Goal: Communication & Community: Answer question/provide support

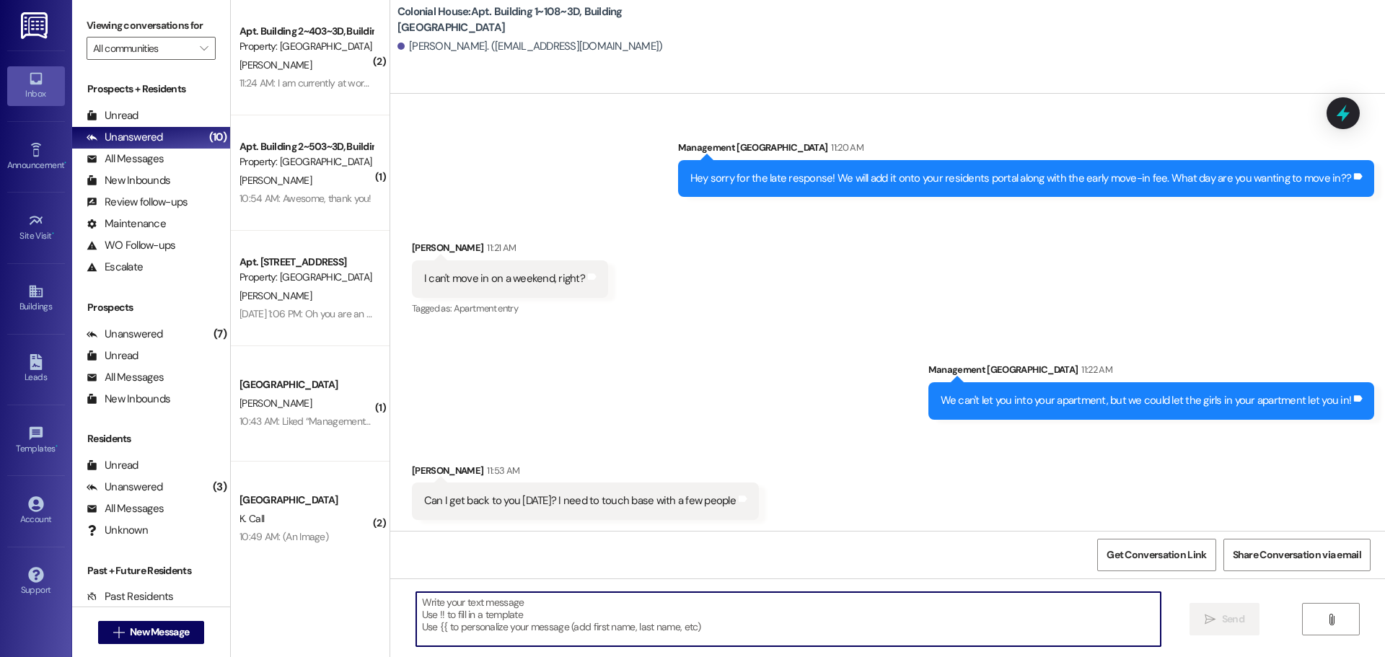
scroll to position [25692, 0]
click at [598, 627] on textarea at bounding box center [788, 619] width 745 height 54
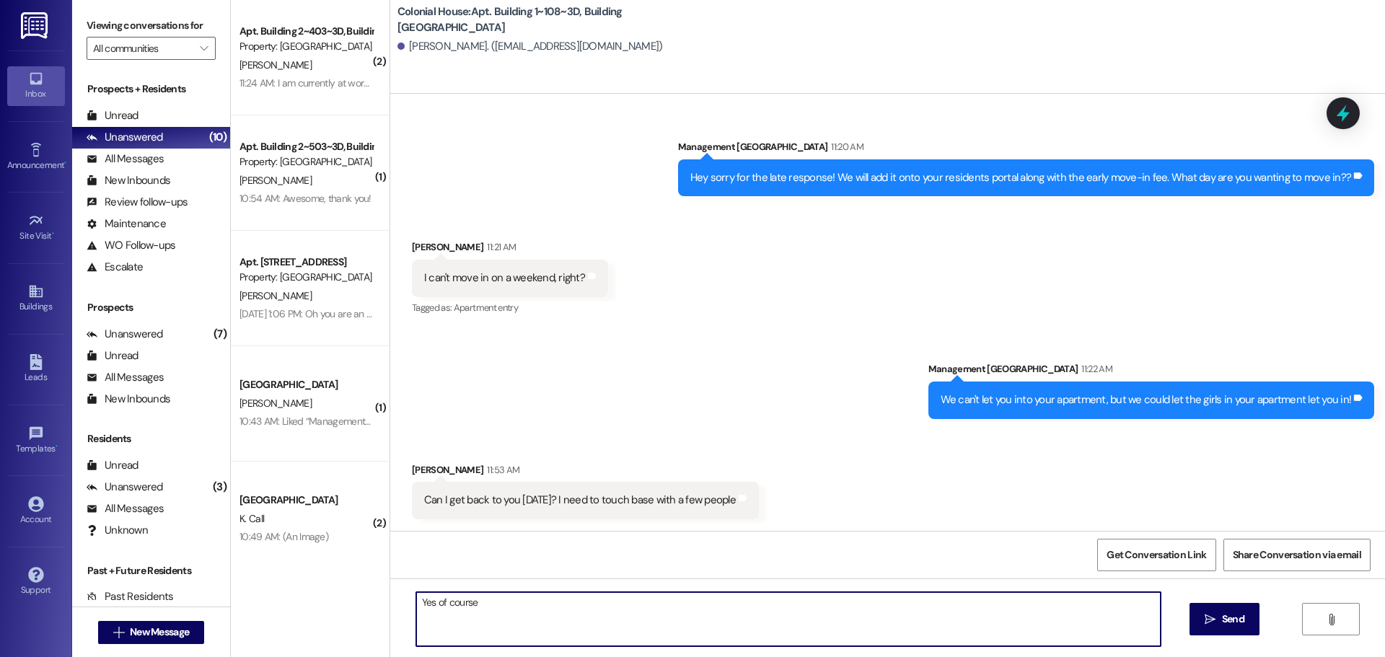
type textarea "Yes of course!"
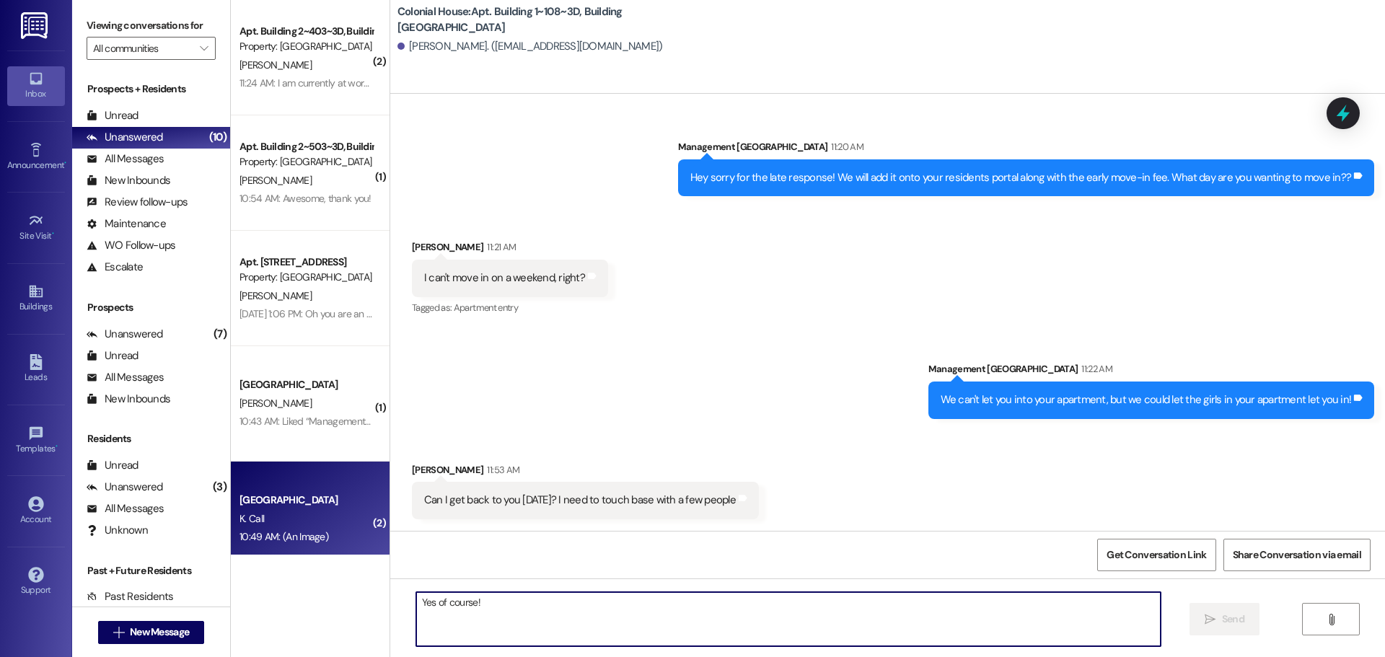
scroll to position [25691, 0]
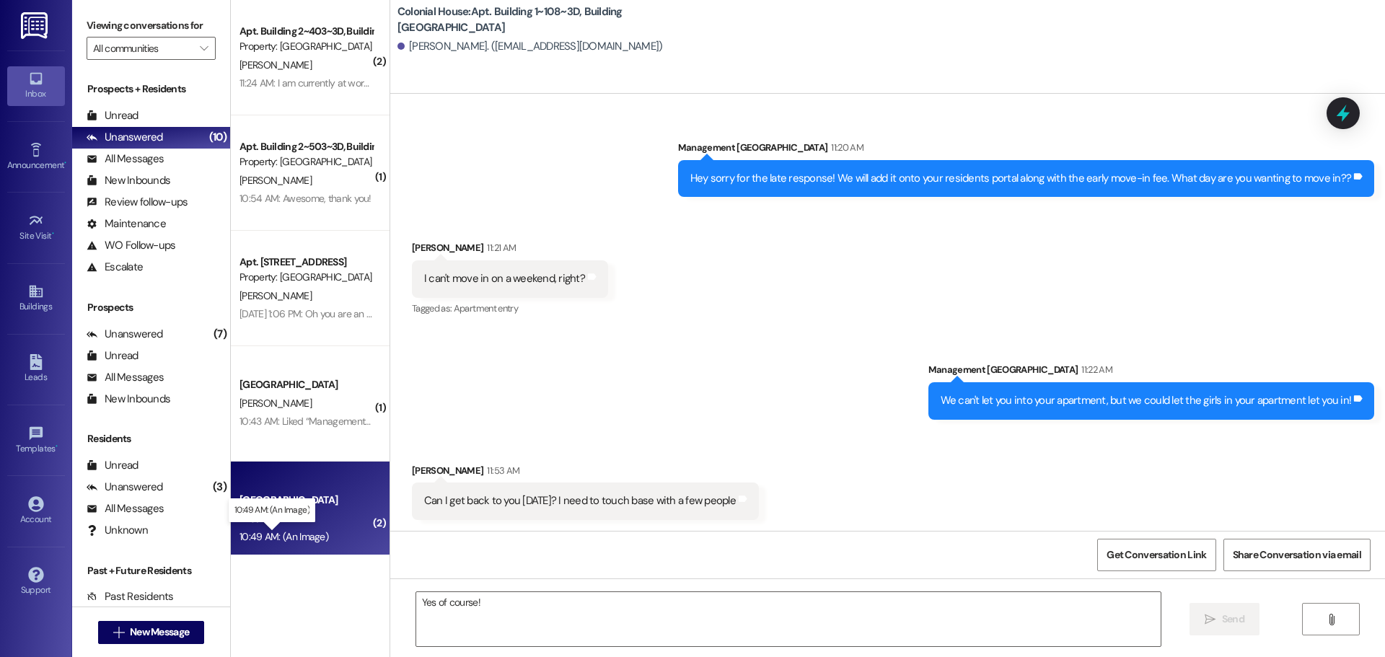
click at [277, 536] on div "10:49 AM: (An Image) 10:49 AM: (An Image)" at bounding box center [284, 536] width 89 height 13
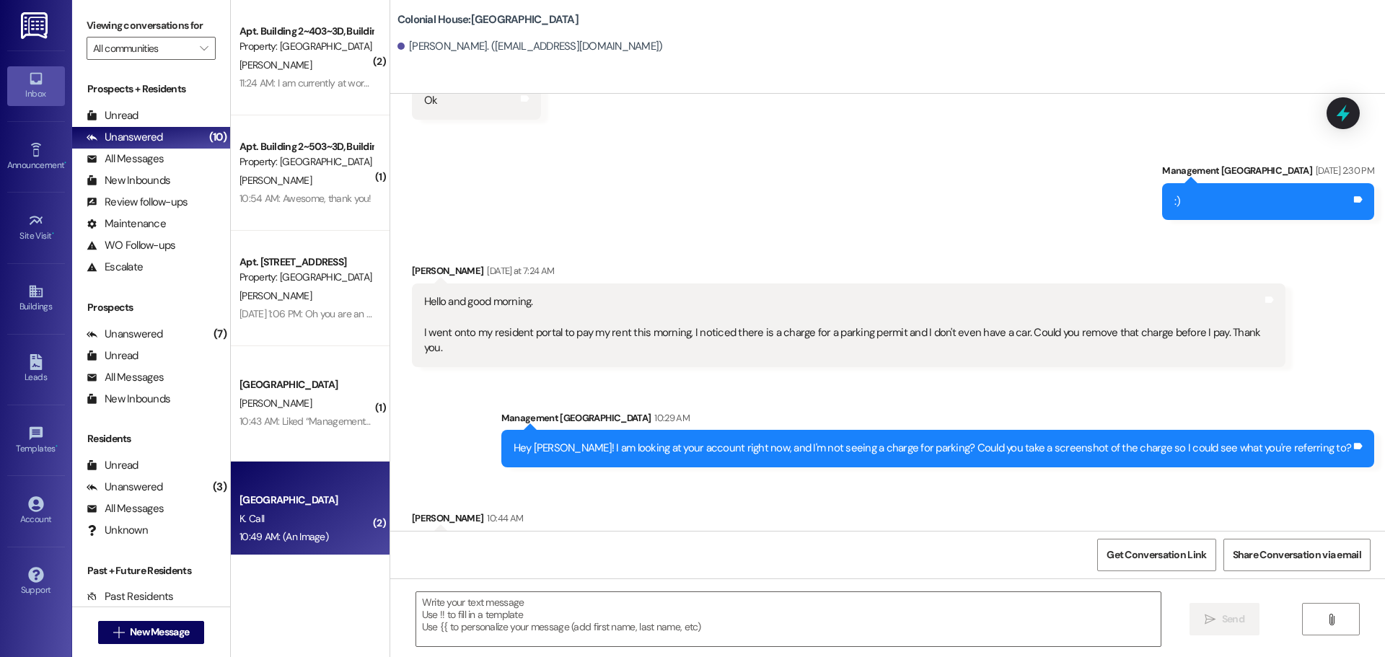
scroll to position [2241, 0]
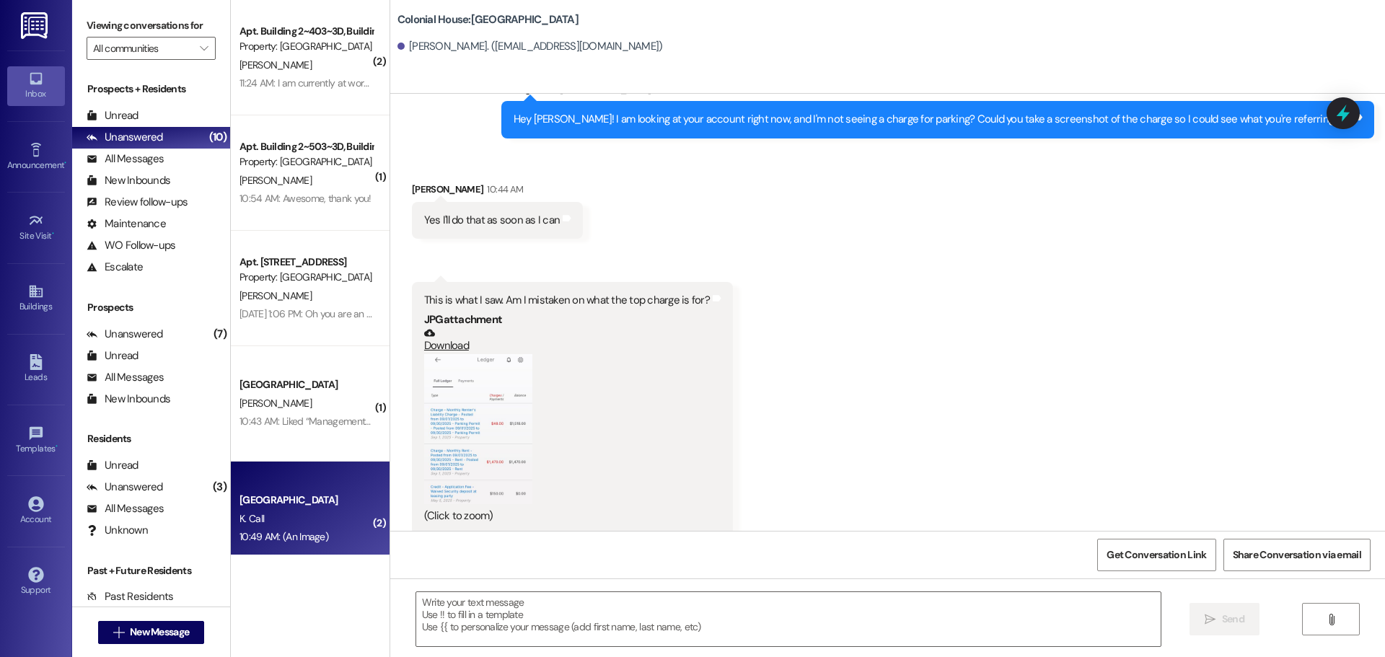
click at [429, 377] on button "Zoom image" at bounding box center [478, 429] width 108 height 151
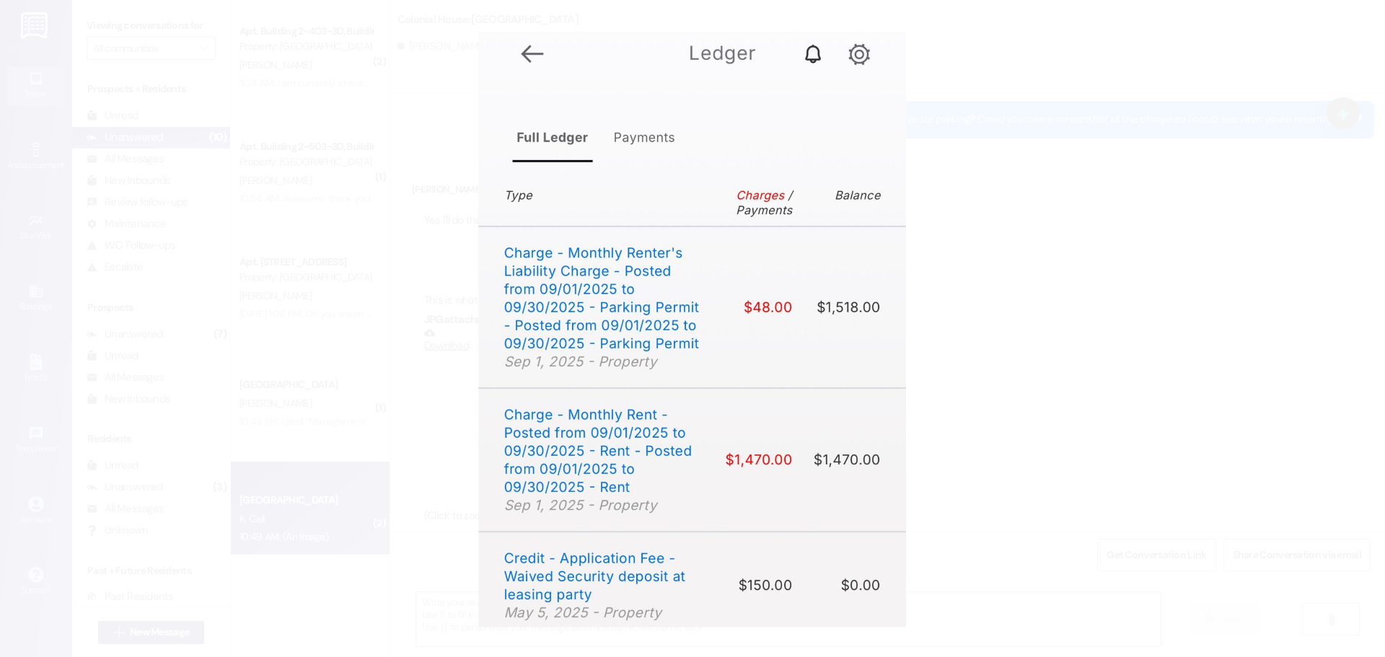
click at [1126, 338] on button "Unzoom image" at bounding box center [692, 328] width 1385 height 657
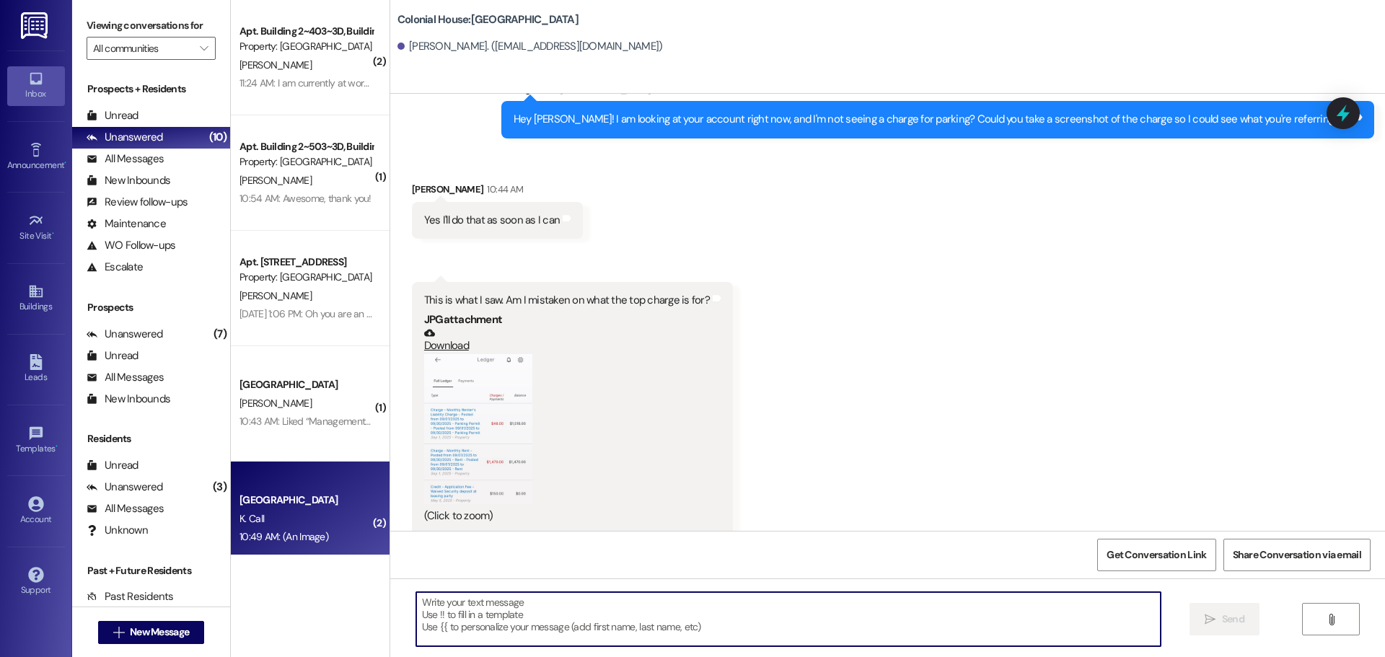
click at [759, 626] on textarea at bounding box center [788, 619] width 745 height 54
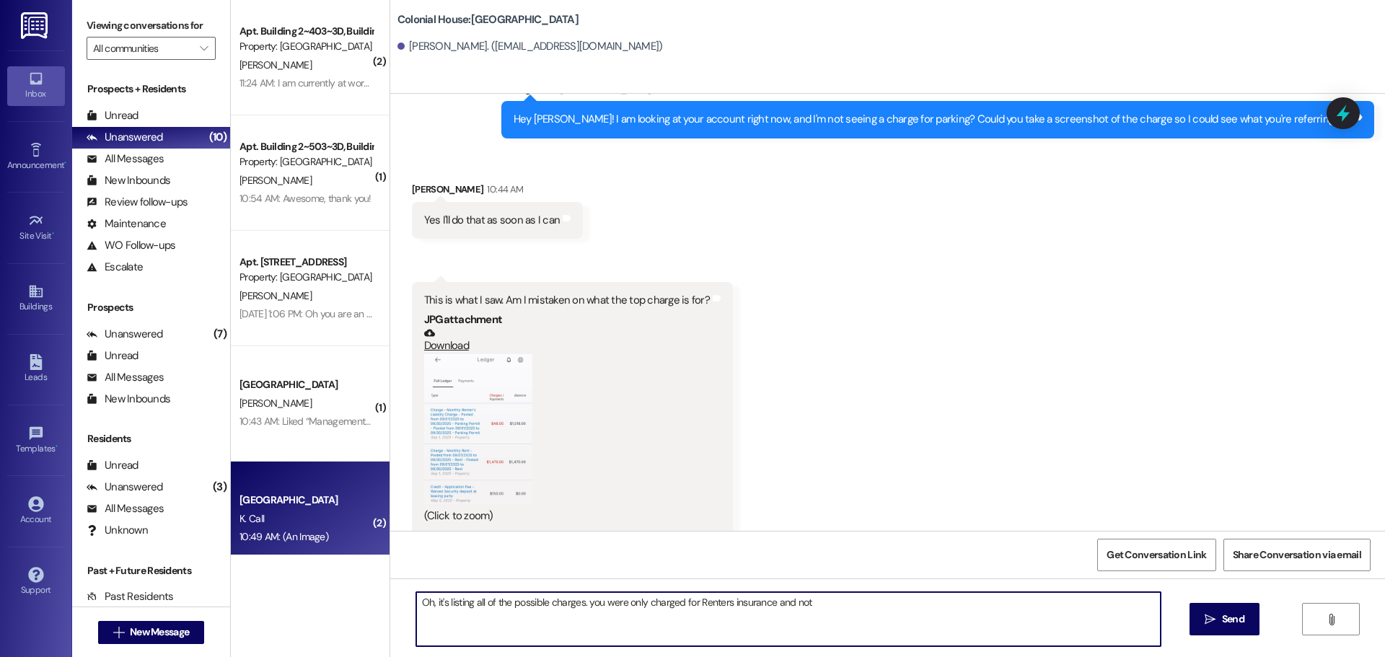
click at [906, 623] on textarea "Oh, it's listing all of the possible charges. you were only charged for Renters…" at bounding box center [788, 619] width 745 height 54
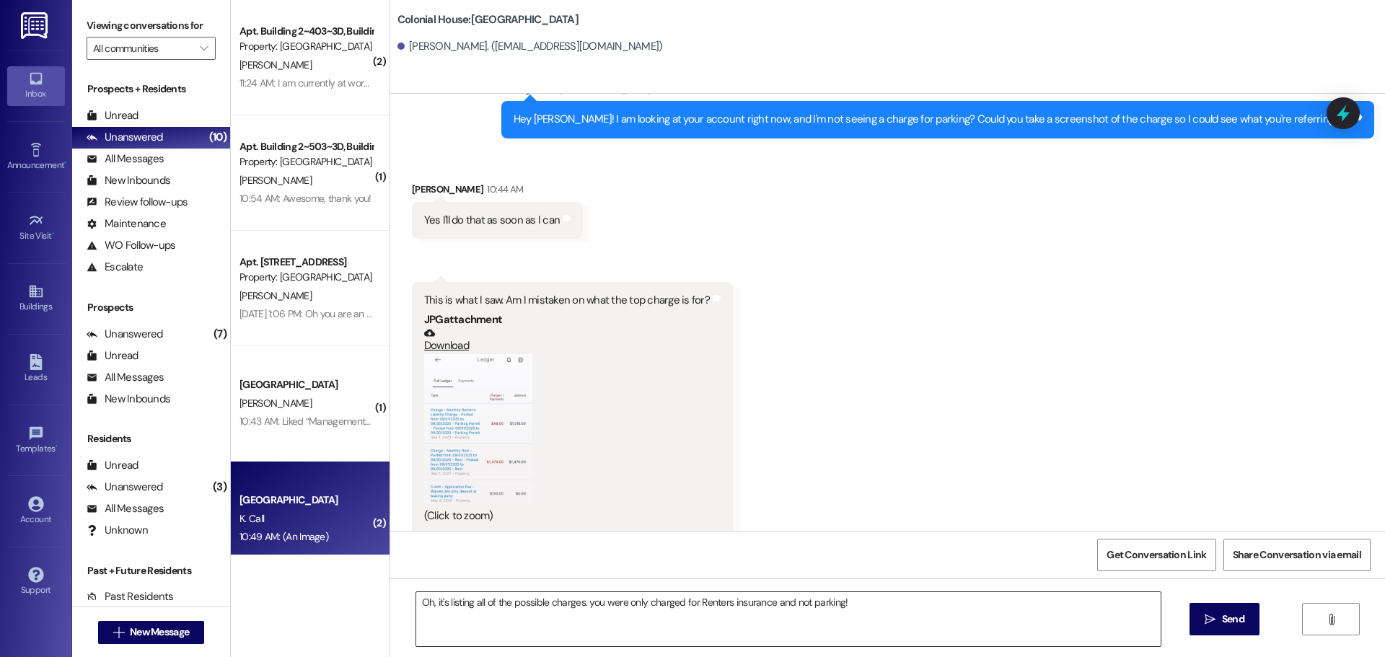
drag, startPoint x: 905, startPoint y: 603, endPoint x: 952, endPoint y: 603, distance: 46.9
click at [909, 603] on textarea "Oh, it's listing all of the possible charges. you were only charged for Renters…" at bounding box center [788, 619] width 745 height 54
click at [1328, 608] on button "" at bounding box center [1331, 619] width 58 height 32
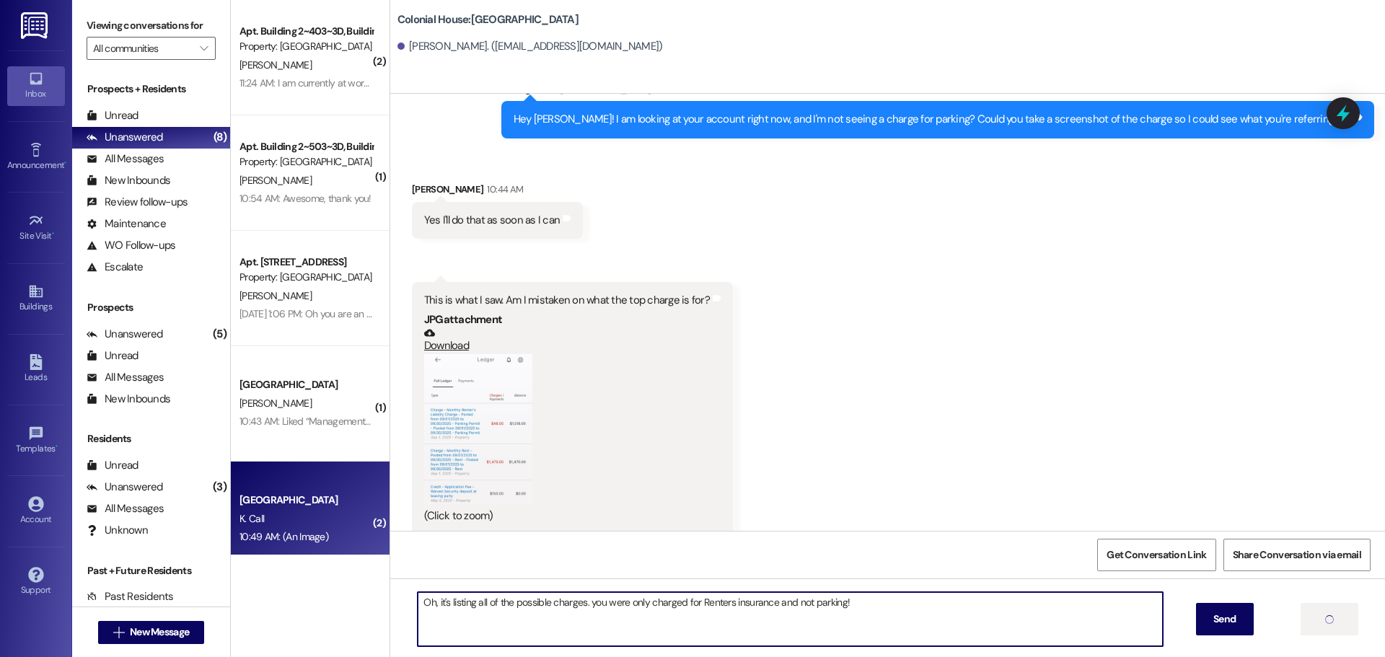
click at [884, 607] on textarea "Oh, it's listing all of the possible charges. you were only charged for Renters…" at bounding box center [790, 619] width 745 height 54
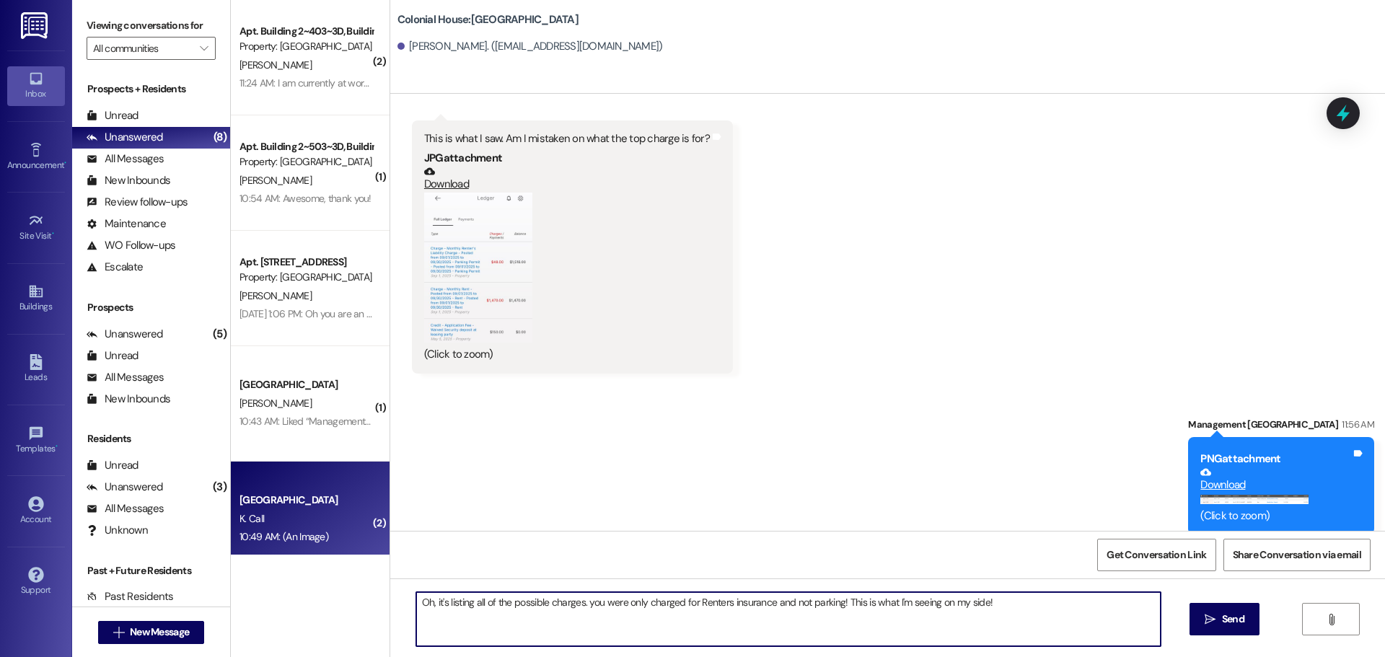
type textarea "Oh, it's listing all of the possible charges. you were only charged for Renters…"
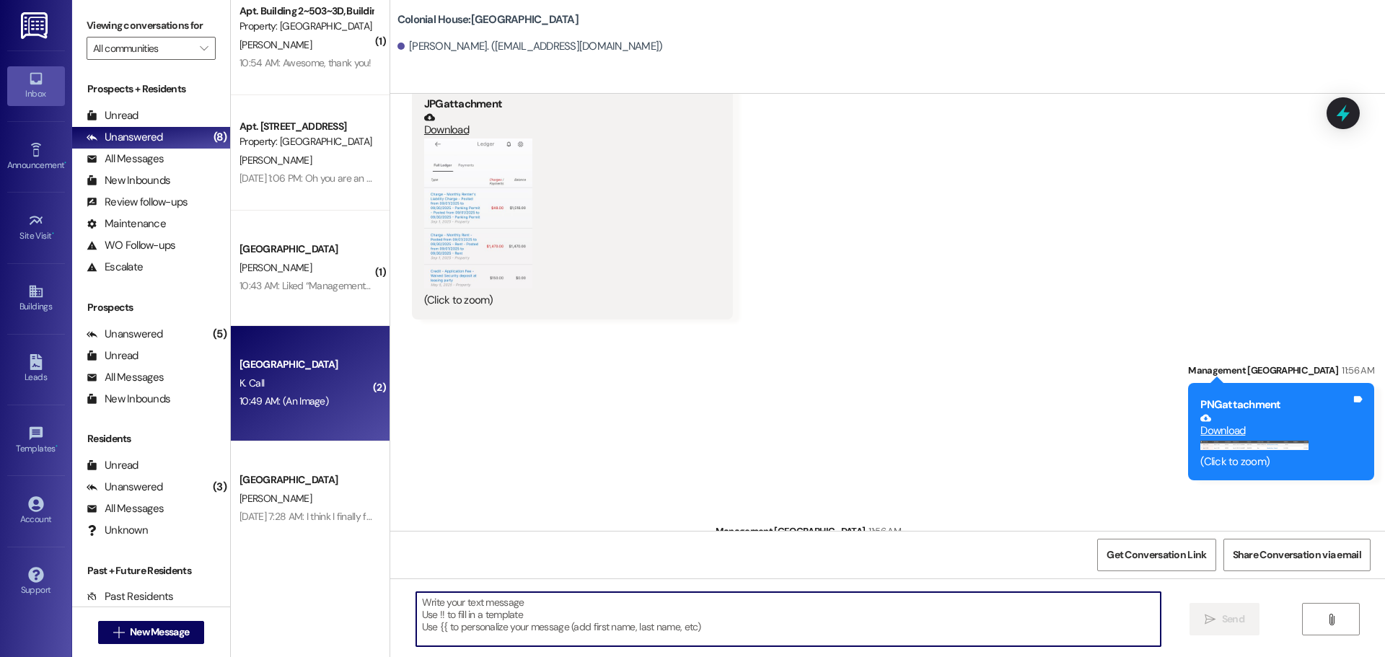
scroll to position [138, 0]
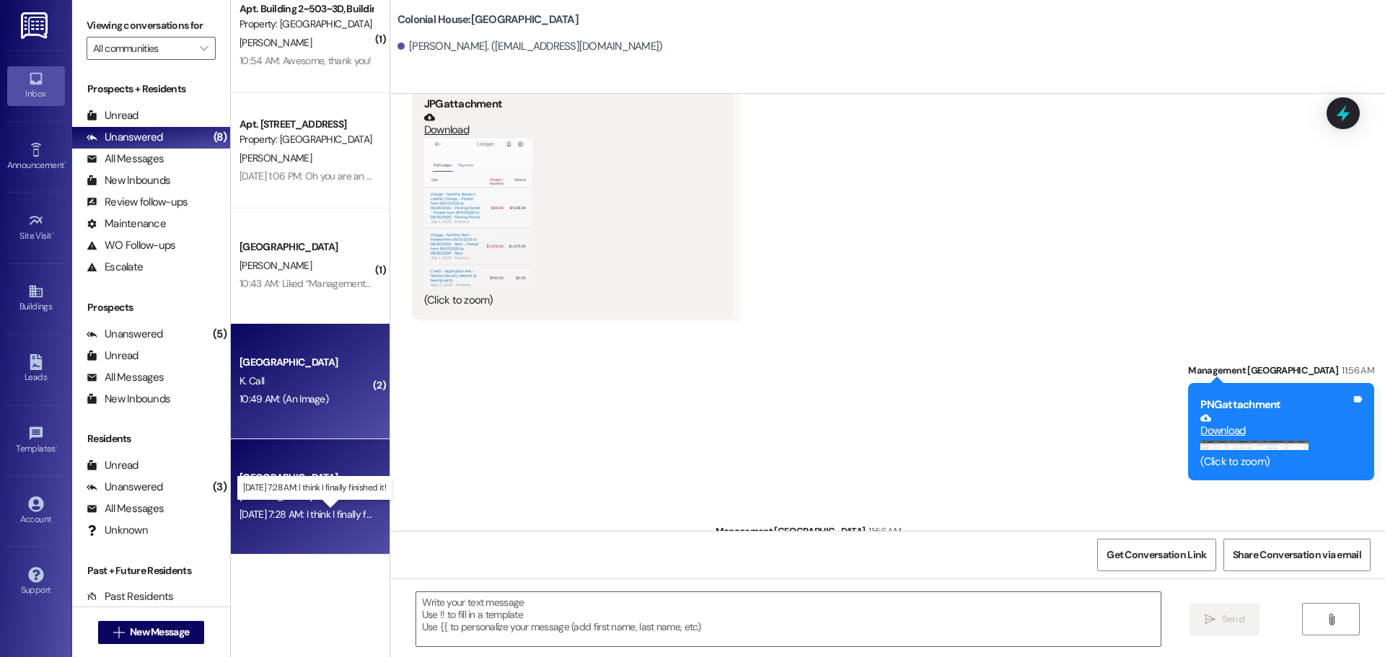
click at [313, 515] on div "Aug 29, 2025 at 7:28 AM: I think I finally finished it! Aug 29, 2025 at 7:28 AM…" at bounding box center [323, 514] width 166 height 13
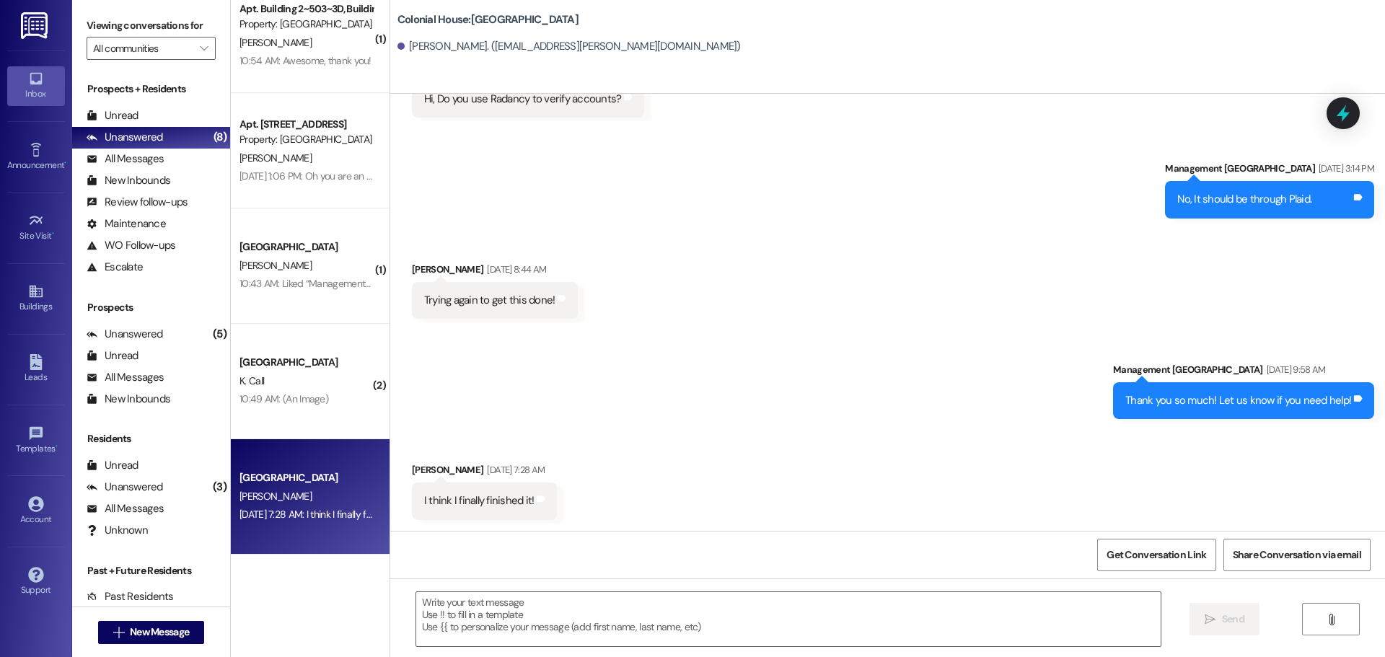
scroll to position [2698, 0]
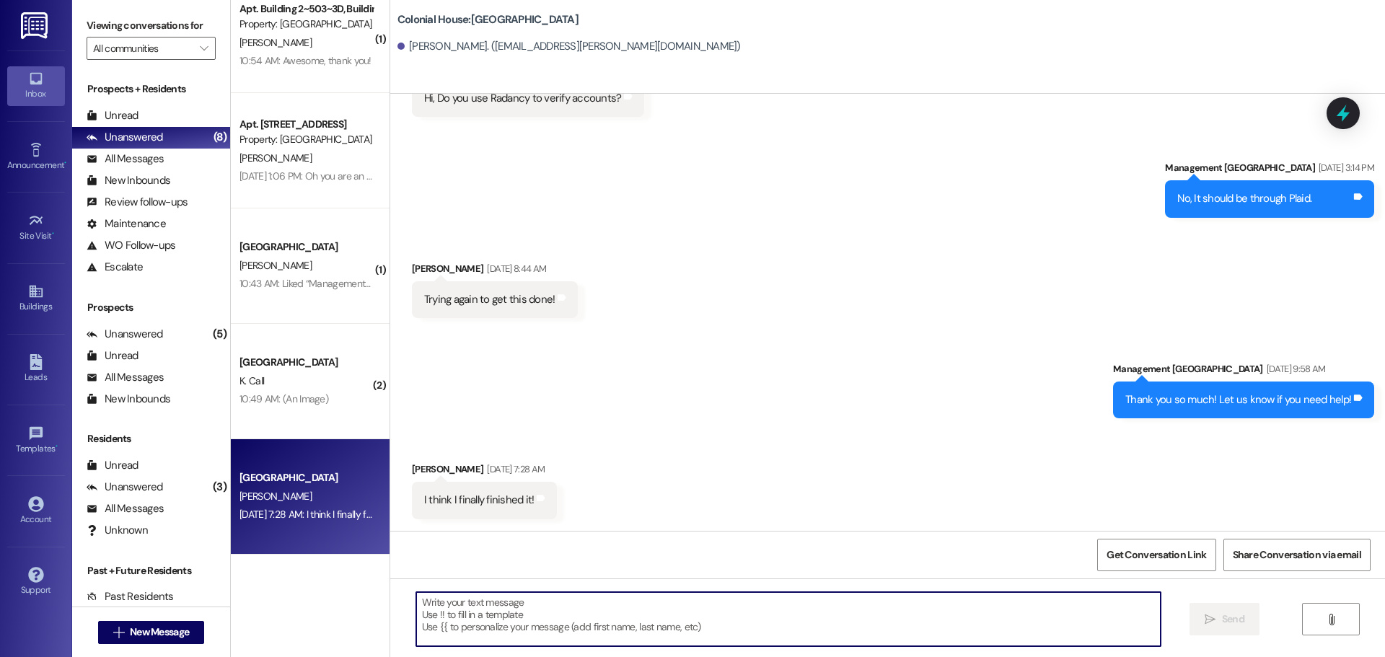
click at [540, 597] on textarea at bounding box center [788, 619] width 745 height 54
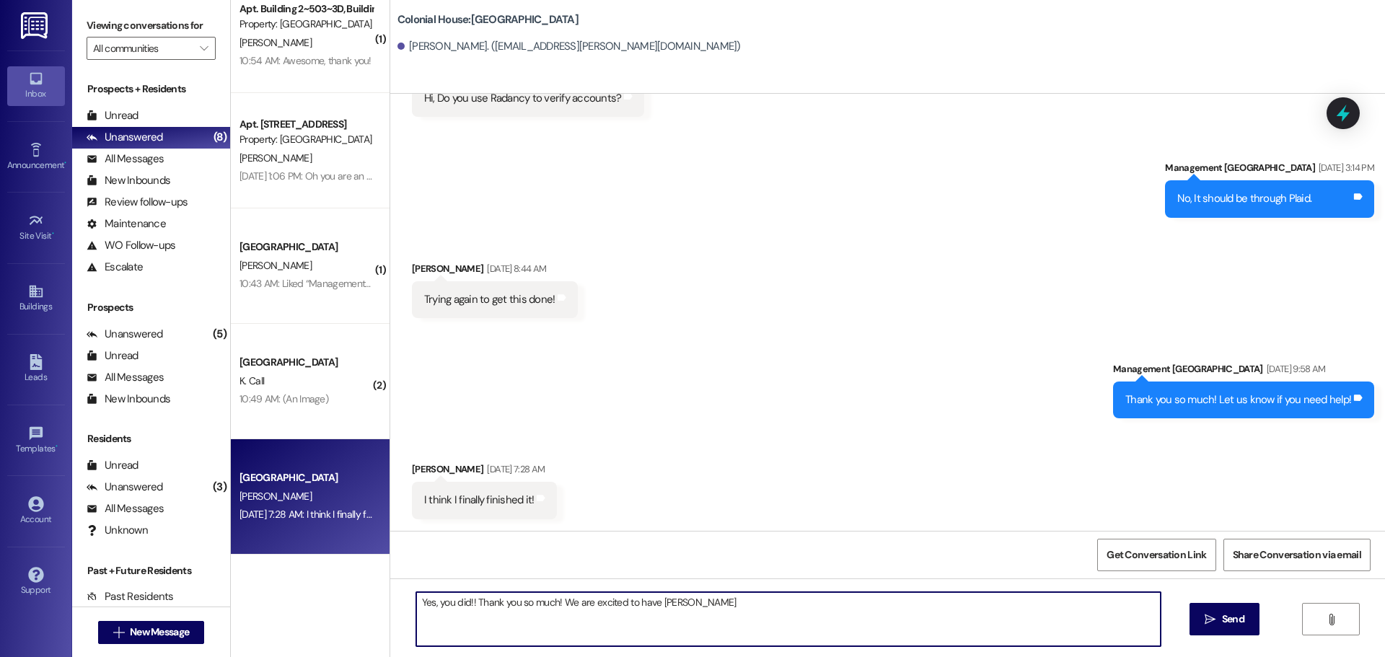
type textarea "Yes, you did!! Thank you so much! We are excited to have Keith!"
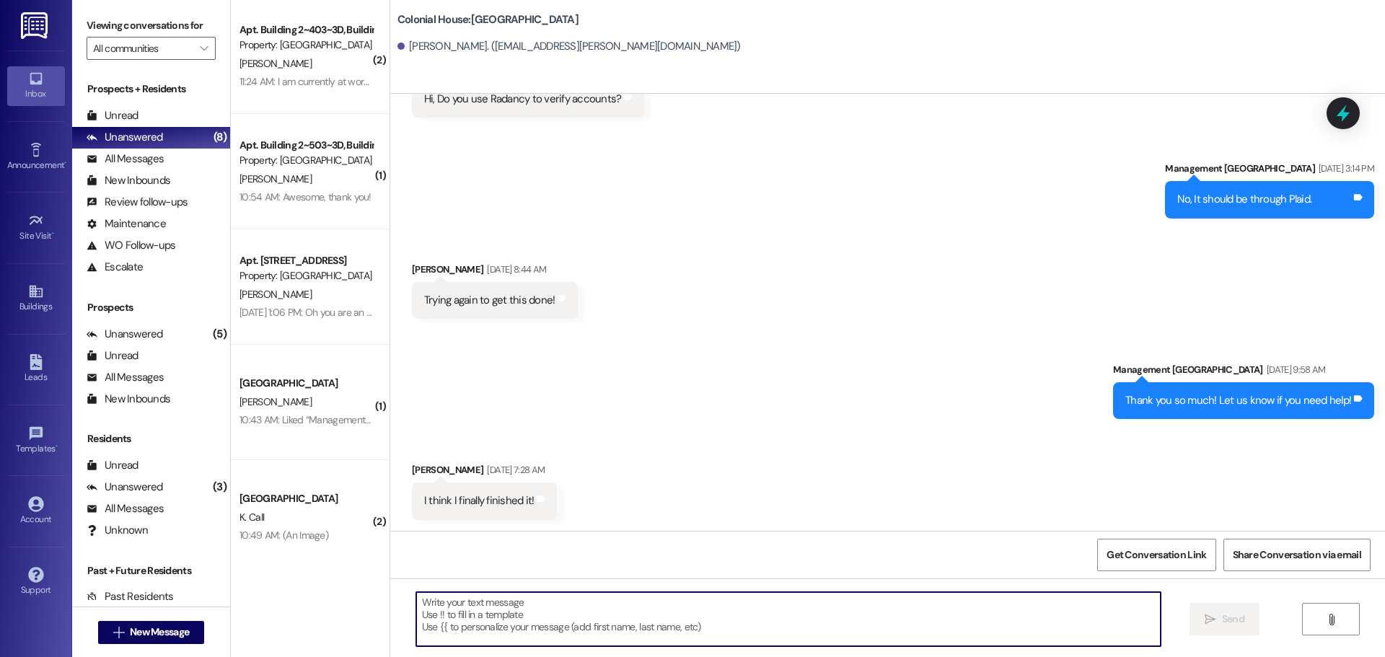
scroll to position [0, 0]
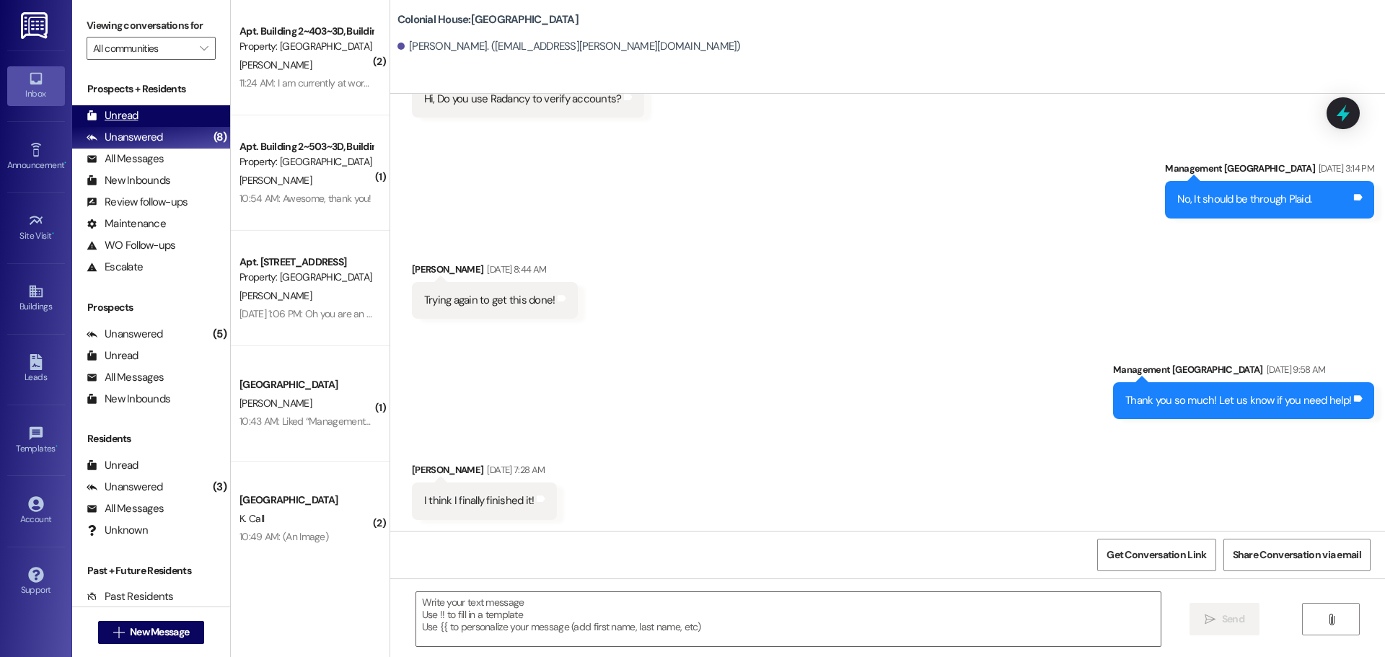
click at [119, 115] on div "Unread" at bounding box center [113, 115] width 52 height 15
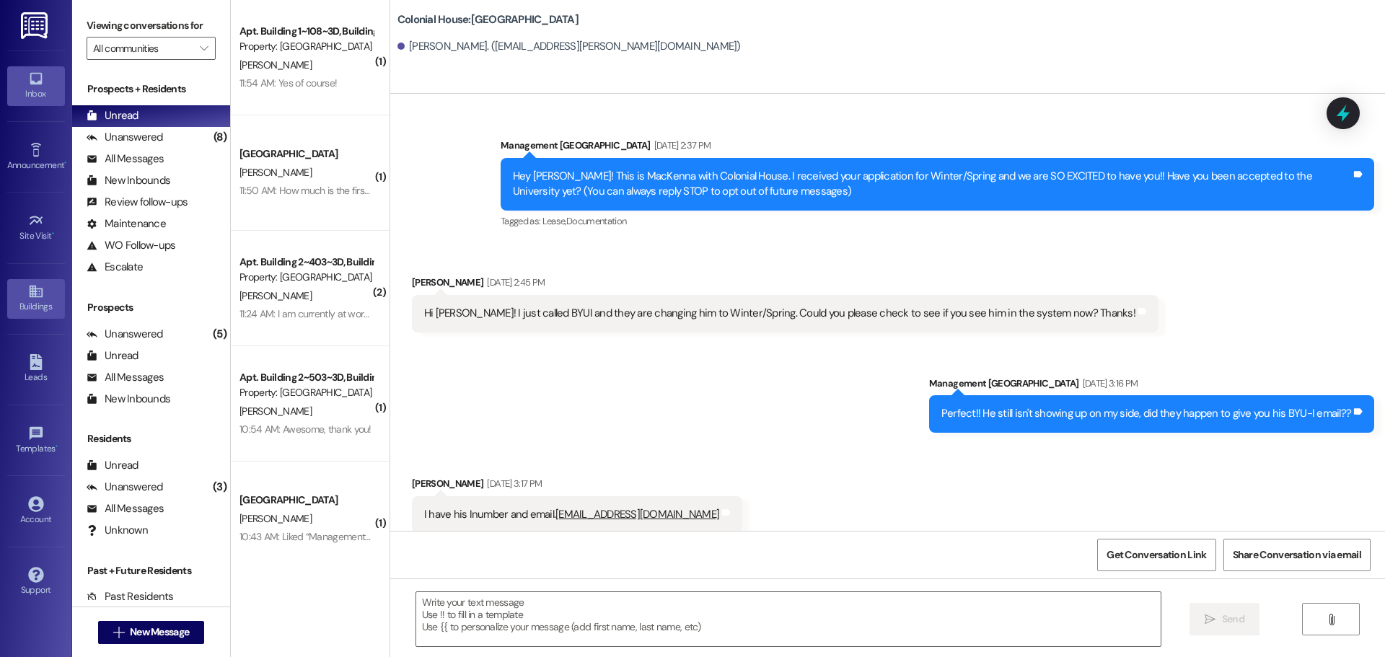
scroll to position [2698, 0]
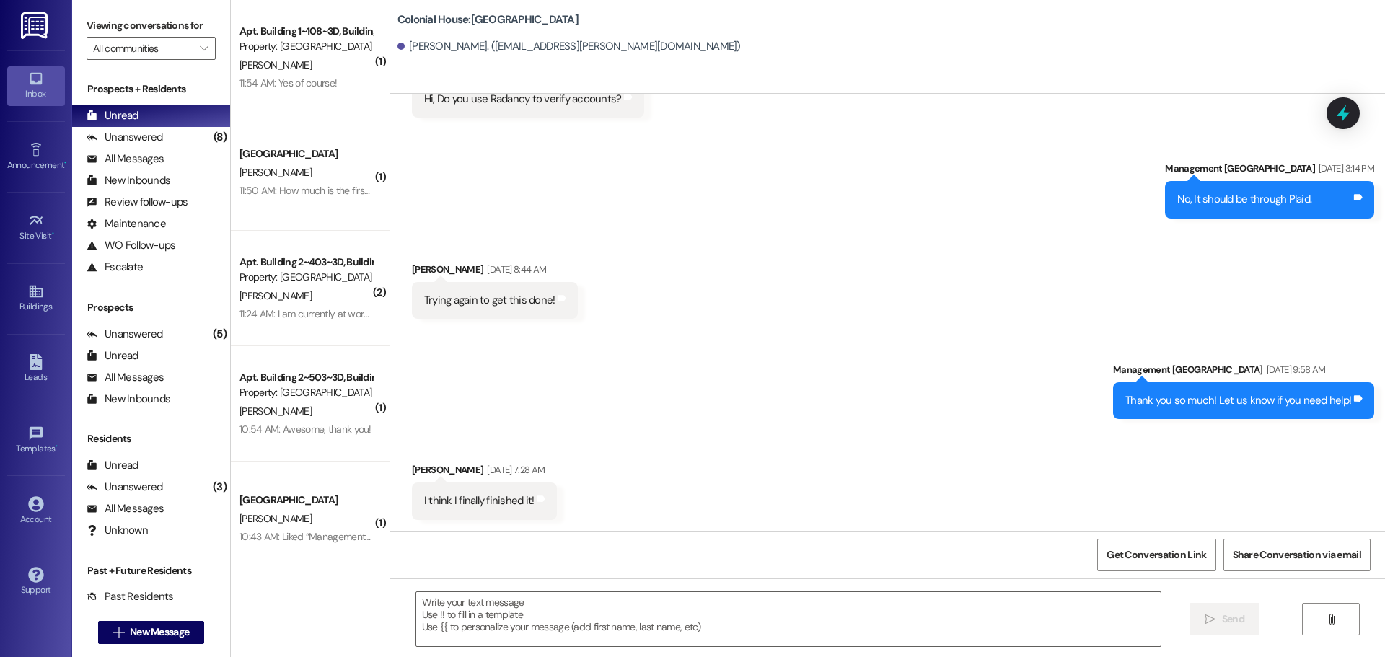
click at [270, 87] on div "11:54 AM: Yes of course! 11:54 AM: Yes of course!" at bounding box center [288, 82] width 97 height 13
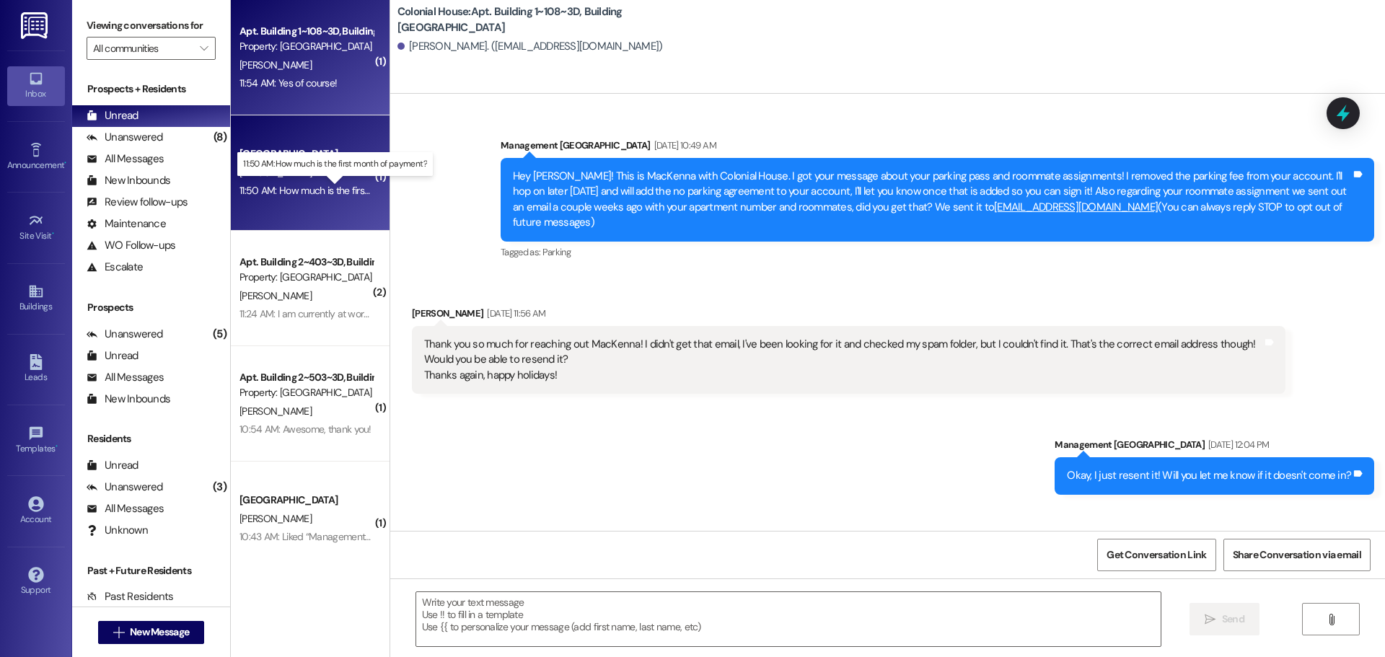
scroll to position [25817, 0]
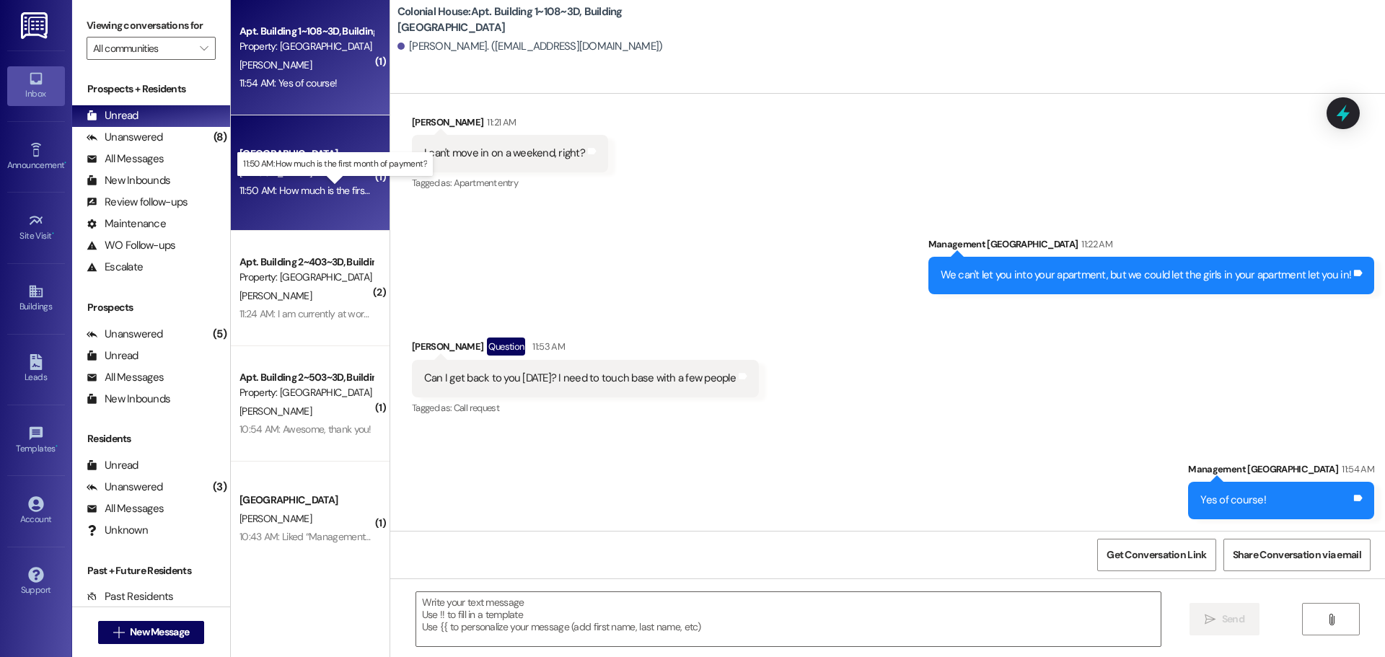
click at [307, 194] on div "11:50 AM: How much is the first month of payment? 11:50 AM: How much is the fir…" at bounding box center [347, 190] width 214 height 13
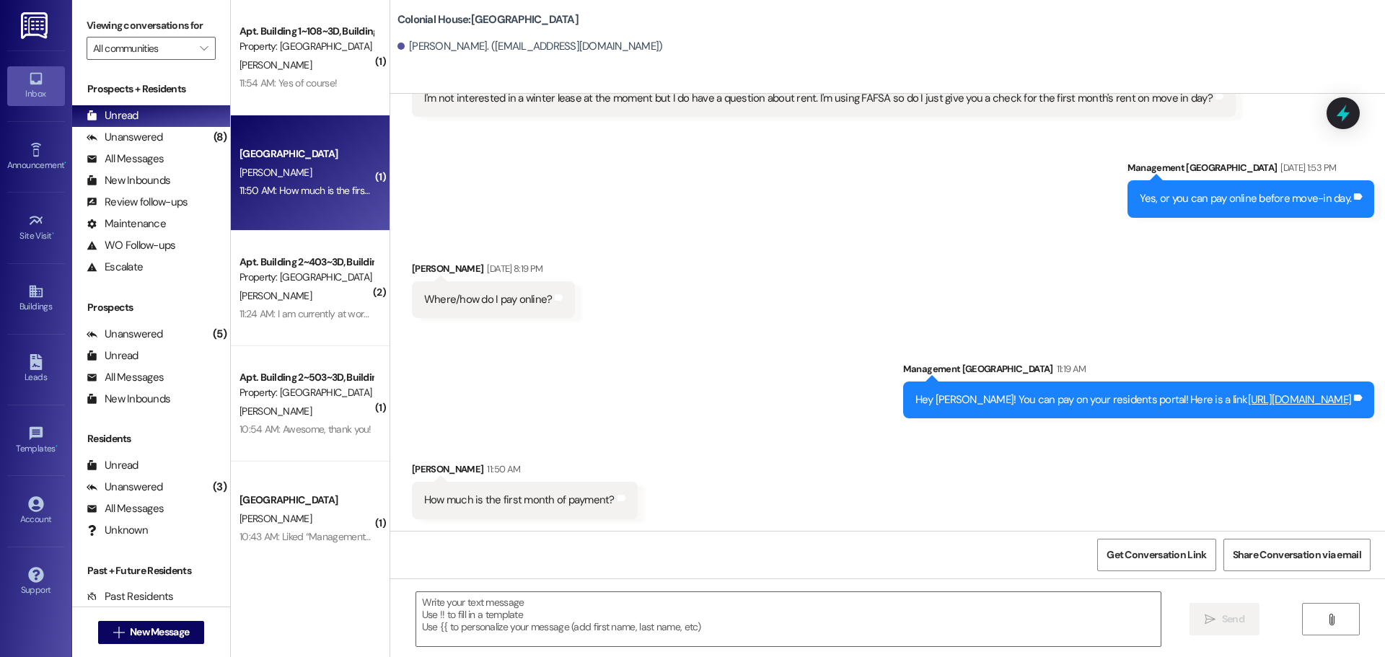
scroll to position [2177, 0]
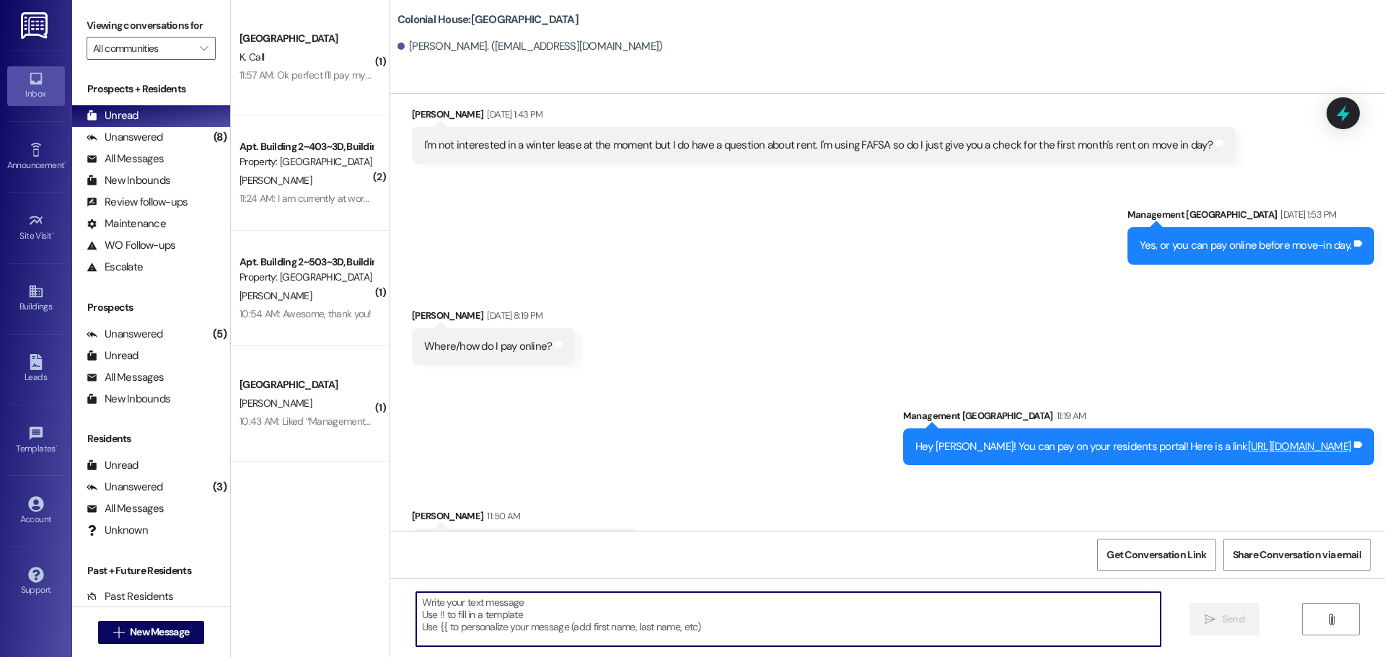
click at [609, 618] on textarea at bounding box center [788, 619] width 745 height 54
type textarea "8"
type textarea "487.00!"
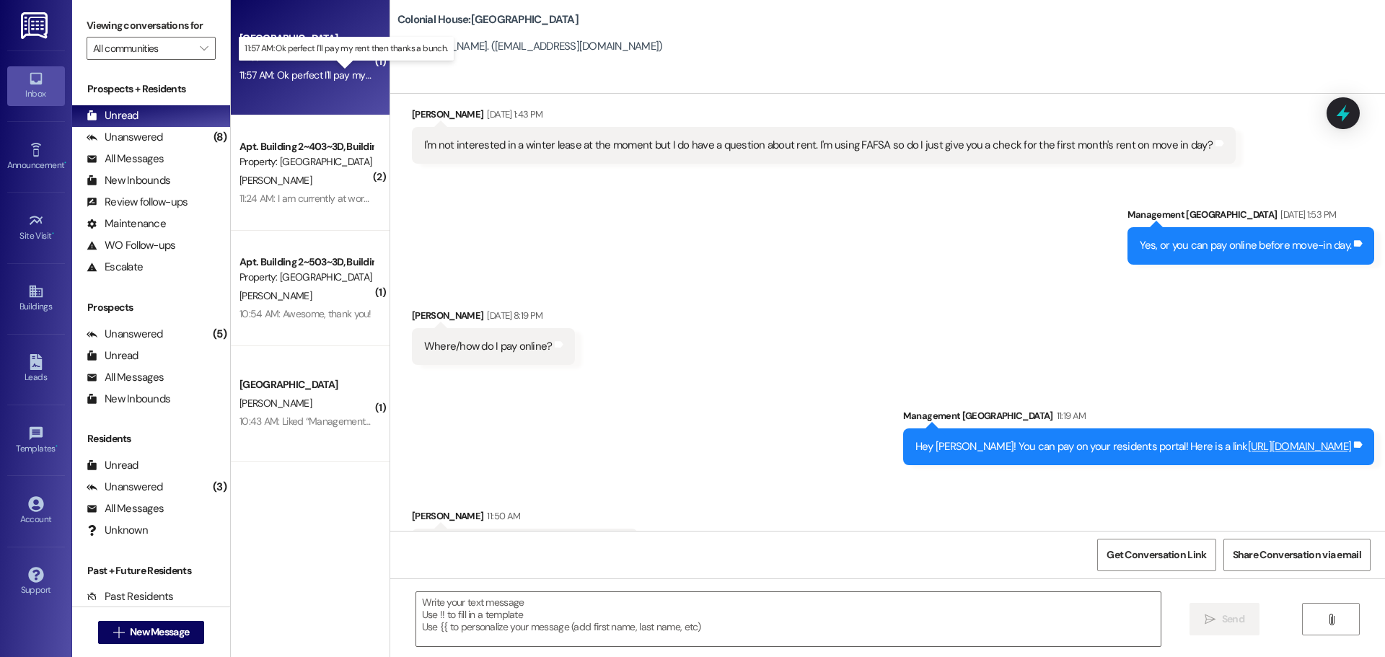
click at [293, 76] on div "11:57 AM: Ok perfect I'll pay my rent then thanks a bunch. 11:57 AM: Ok perfect…" at bounding box center [357, 75] width 235 height 13
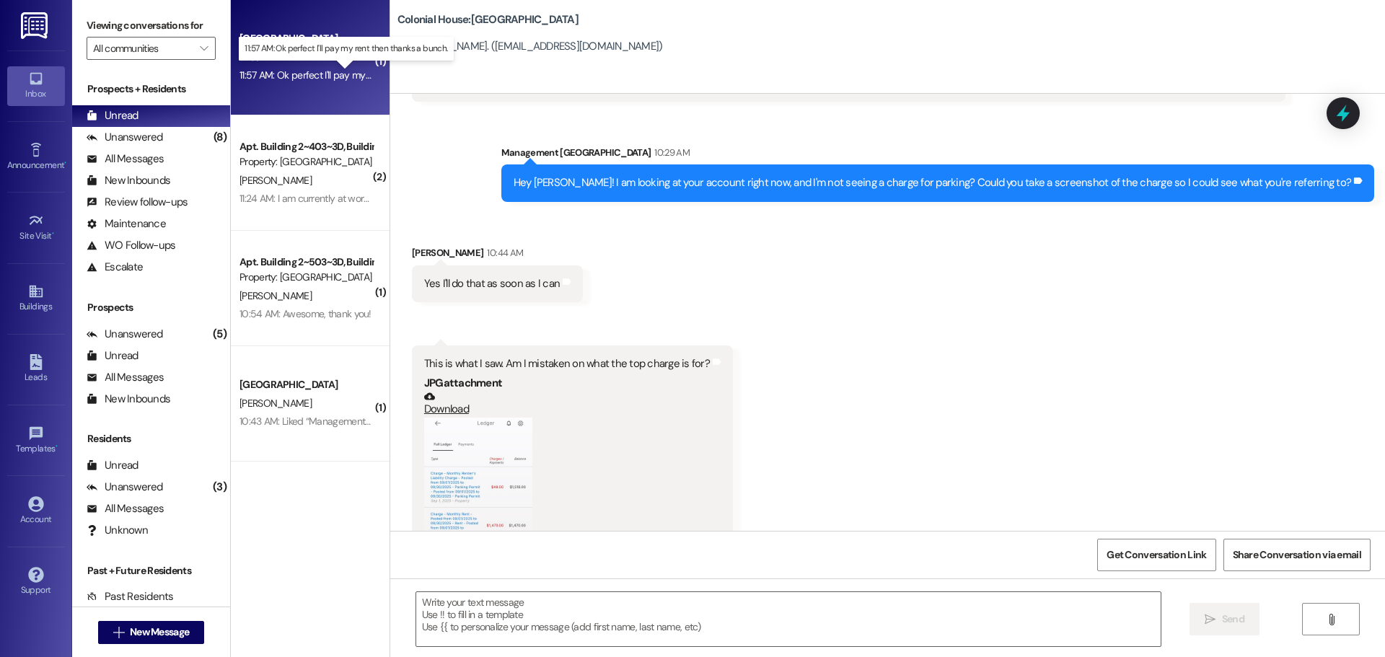
scroll to position [2605, 0]
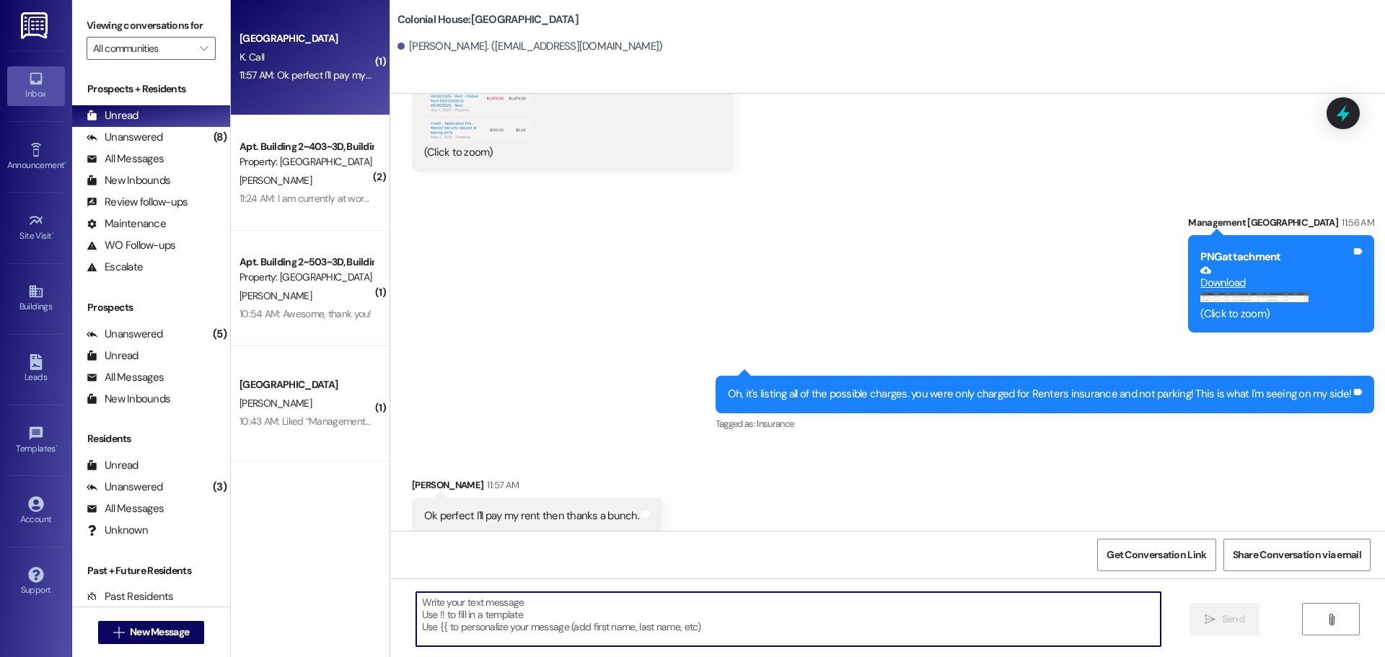
click at [506, 602] on textarea at bounding box center [788, 619] width 745 height 54
click at [491, 626] on textarea at bounding box center [788, 619] width 745 height 54
type textarea "Thank you!!"
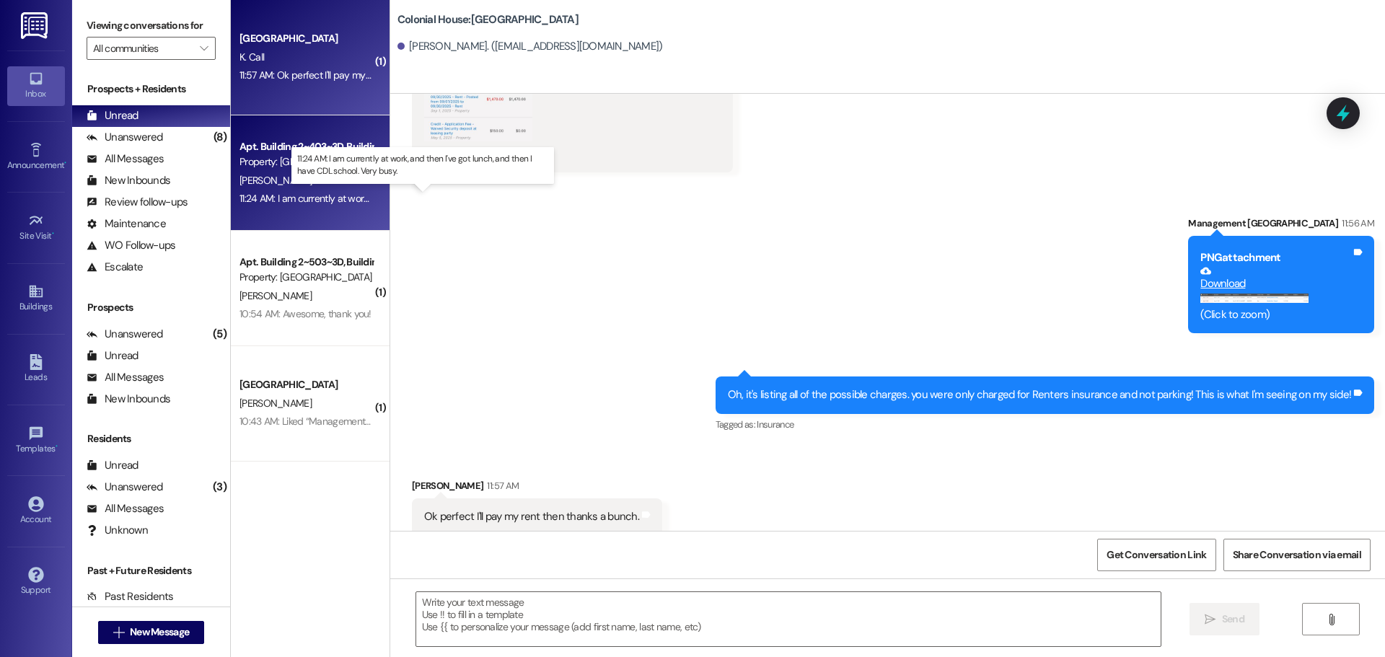
click at [330, 195] on div "11:24 AM: I am currently at work, and then I've got lunch, and then I have CDL …" at bounding box center [436, 198] width 392 height 13
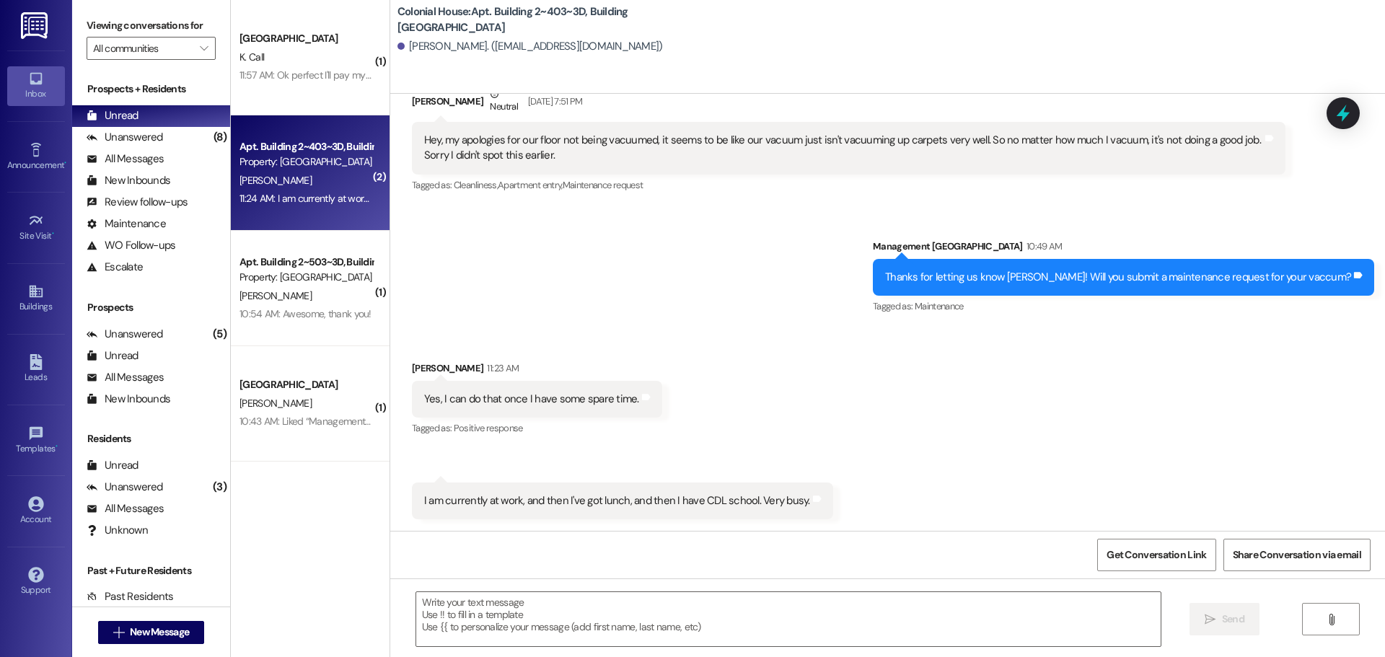
scroll to position [37213, 0]
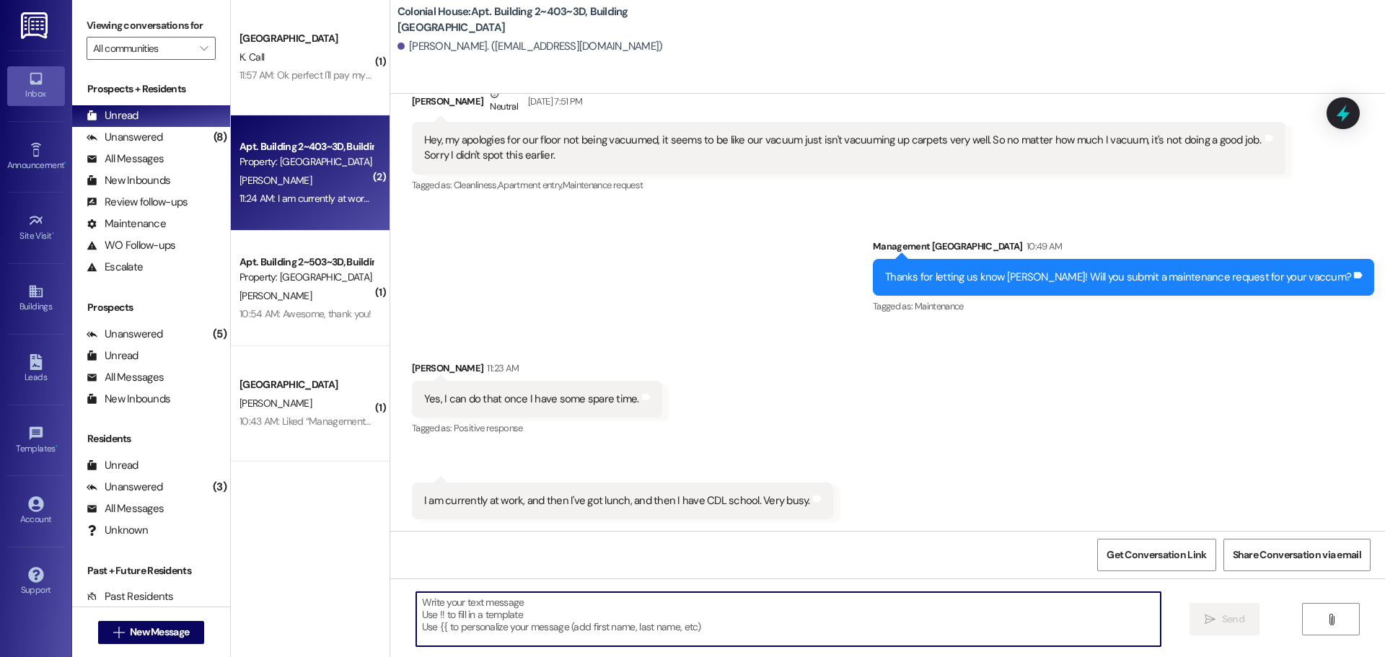
click at [540, 602] on textarea at bounding box center [788, 619] width 745 height 54
type textarea "Thanks Evan!"
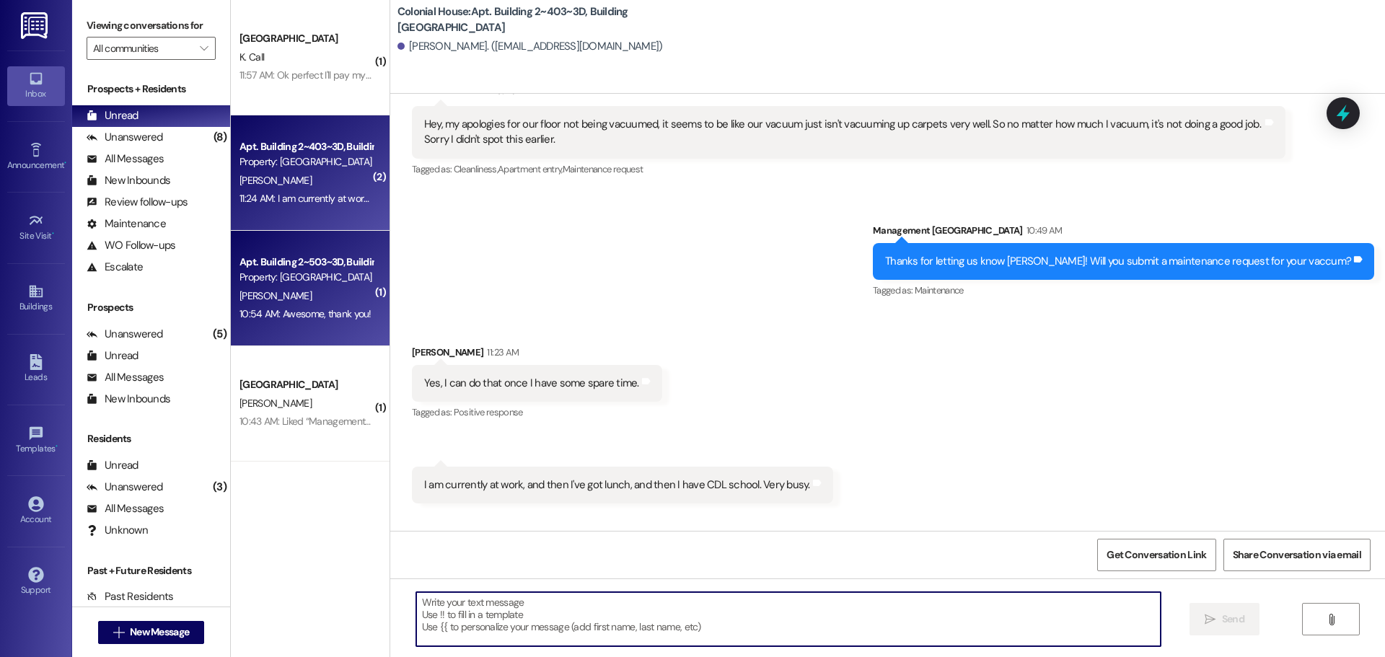
scroll to position [37212, 0]
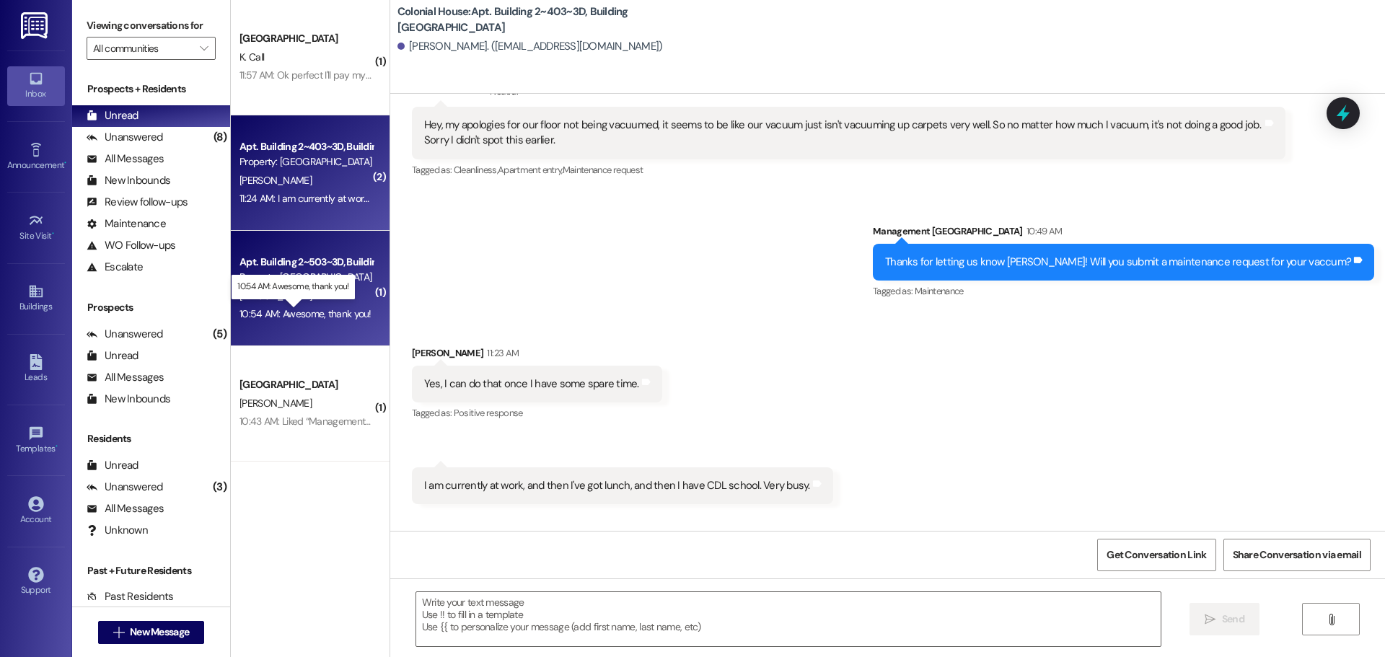
click at [260, 310] on div "10:54 AM: Awesome, thank you! 10:54 AM: Awesome, thank you!" at bounding box center [306, 313] width 132 height 13
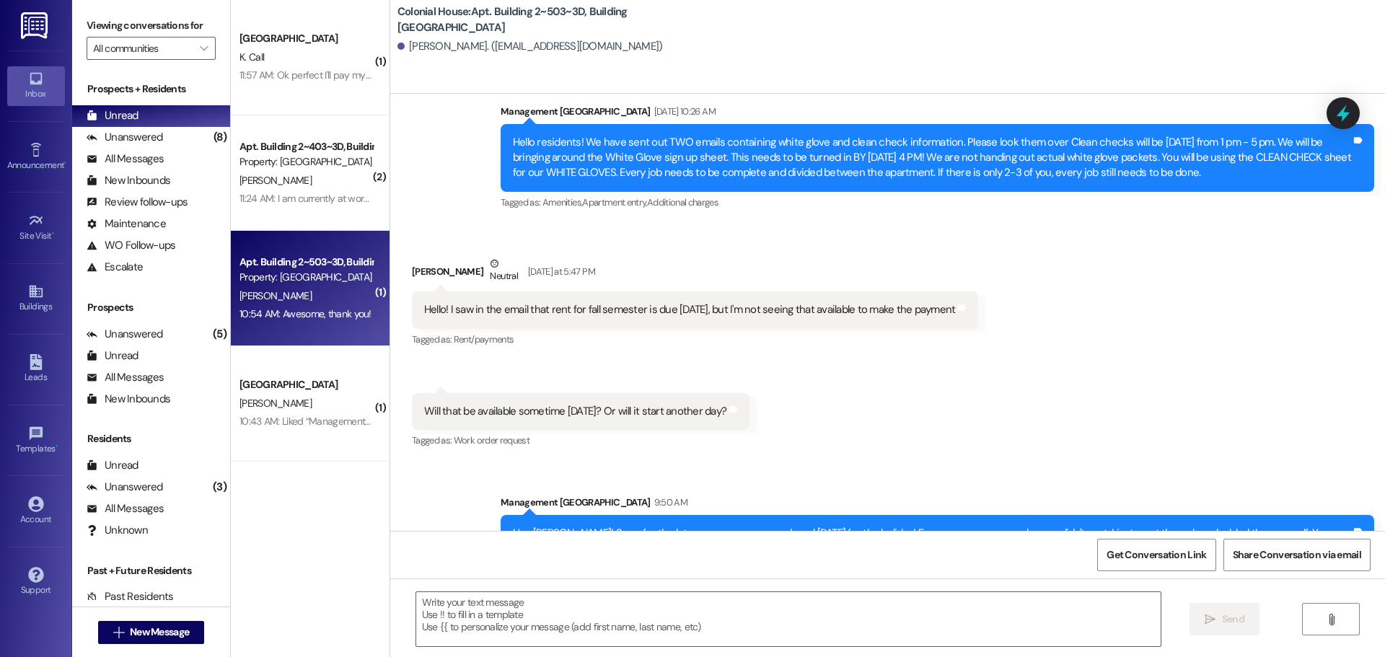
scroll to position [61203, 0]
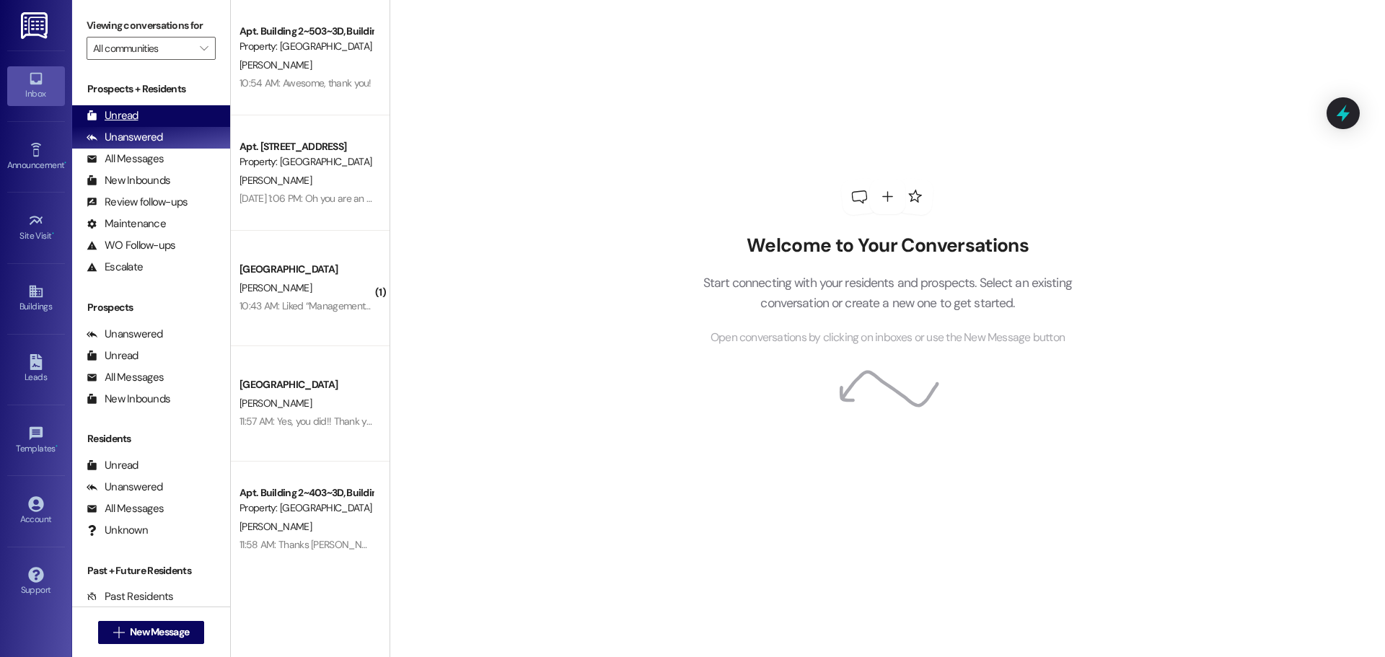
click at [144, 105] on div "Unread (0)" at bounding box center [151, 116] width 158 height 22
click at [150, 105] on div "Unread (0)" at bounding box center [151, 116] width 158 height 22
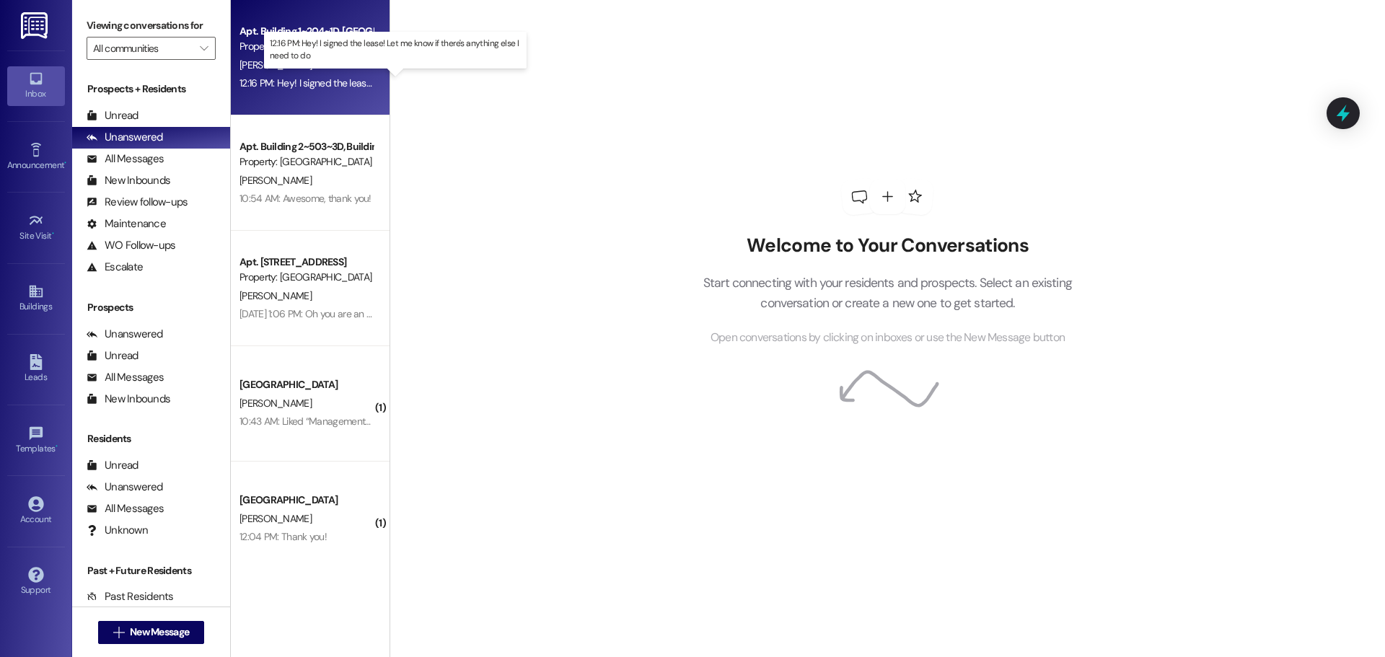
click at [304, 83] on div "12:16 PM: Hey! I signed the lease! Let me know if there's anything else I need …" at bounding box center [408, 82] width 337 height 13
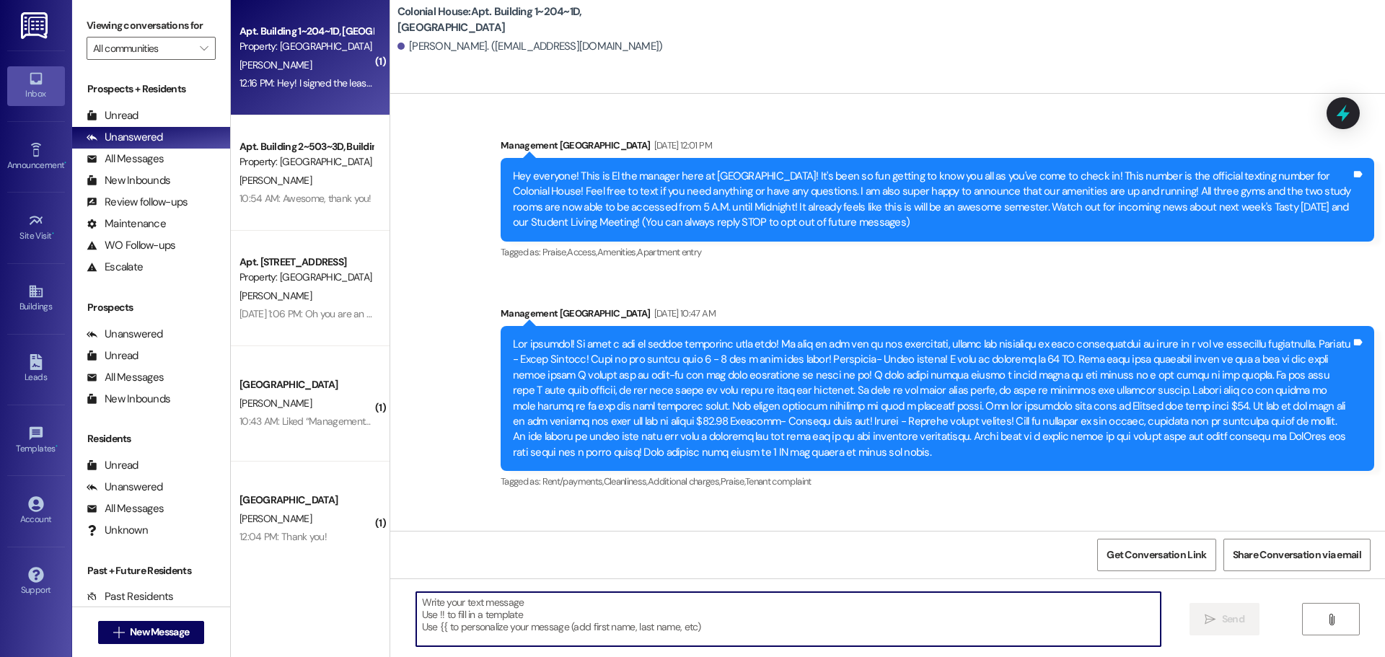
scroll to position [37880, 0]
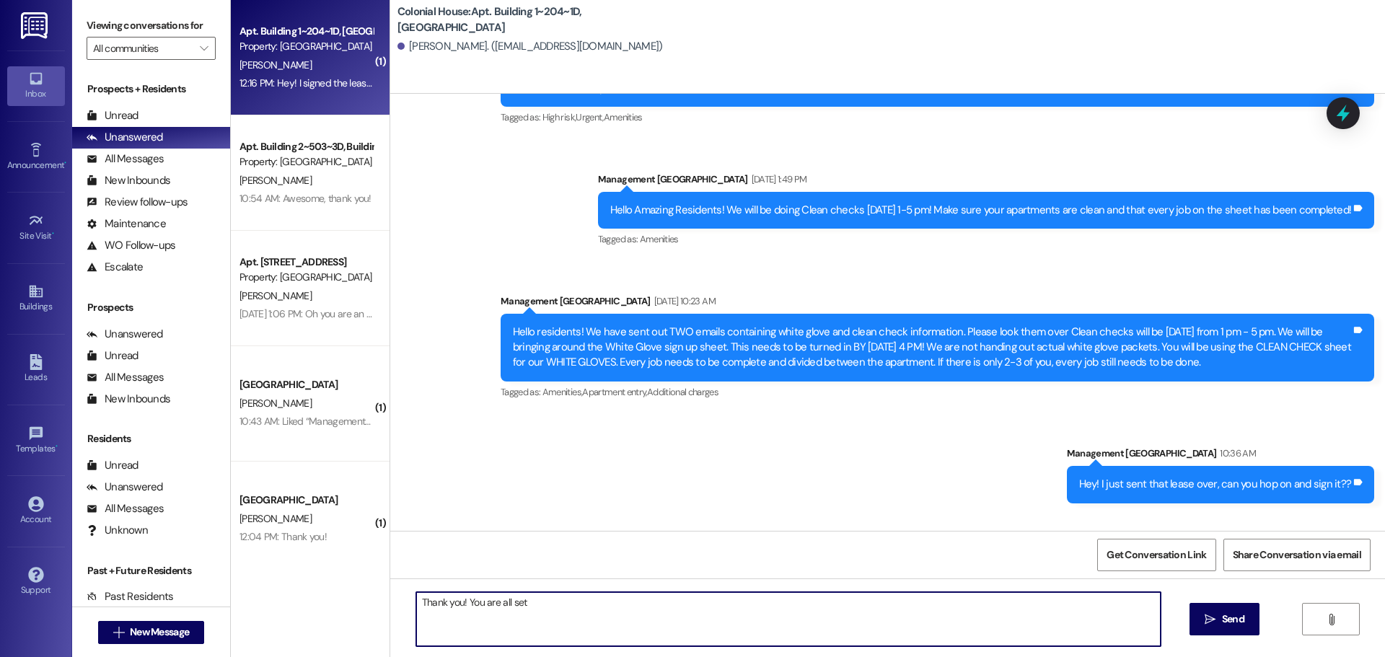
type textarea "Thank you! You are all set!"
